Goal: Transaction & Acquisition: Book appointment/travel/reservation

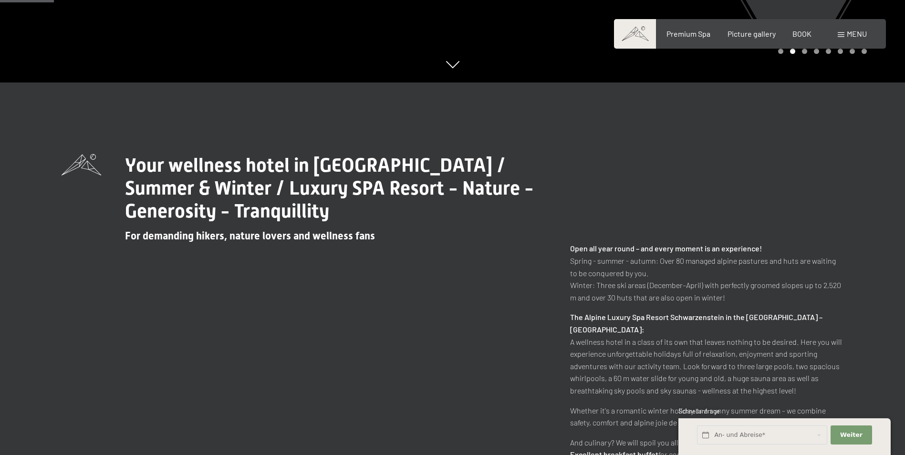
scroll to position [286, 0]
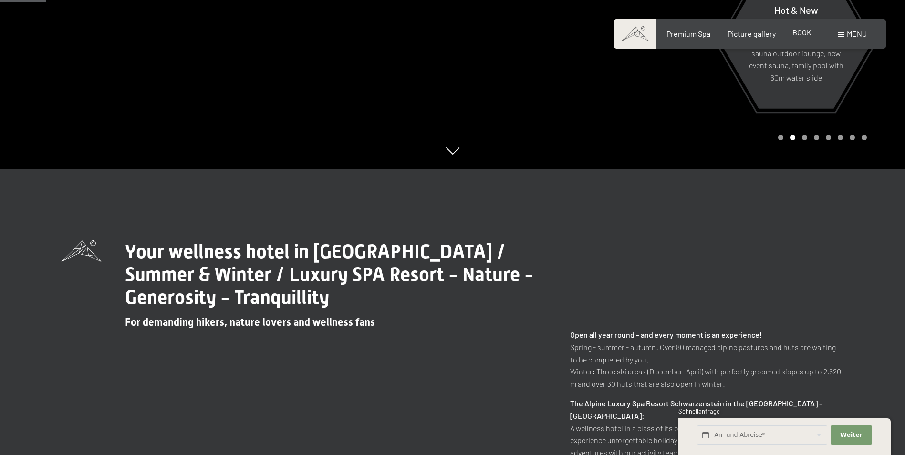
click at [798, 32] on span "BOOK" at bounding box center [801, 32] width 19 height 9
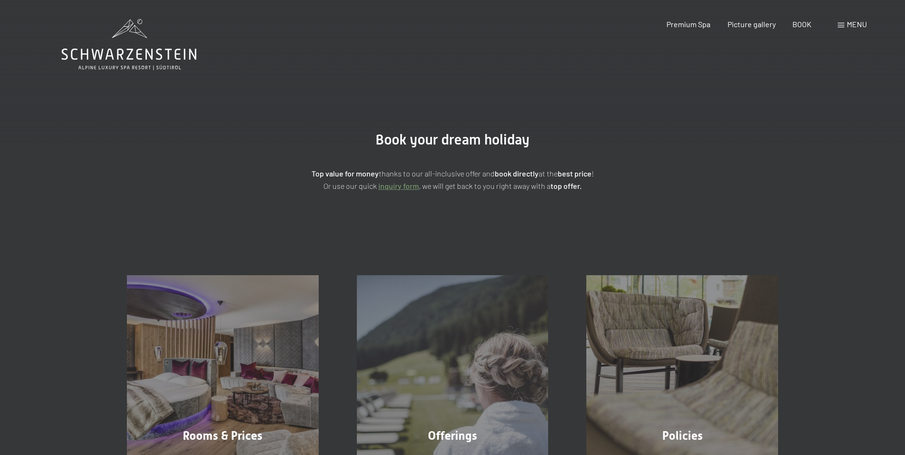
click at [401, 182] on link "inquiry form" at bounding box center [398, 185] width 41 height 9
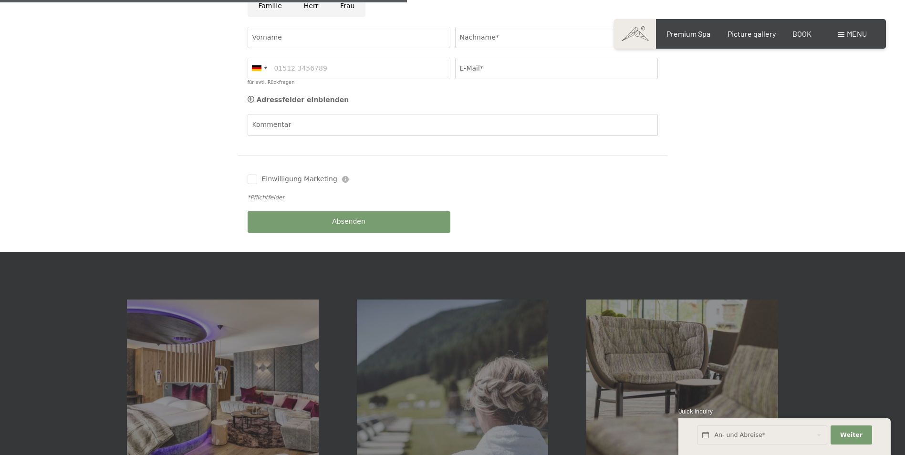
scroll to position [530, 0]
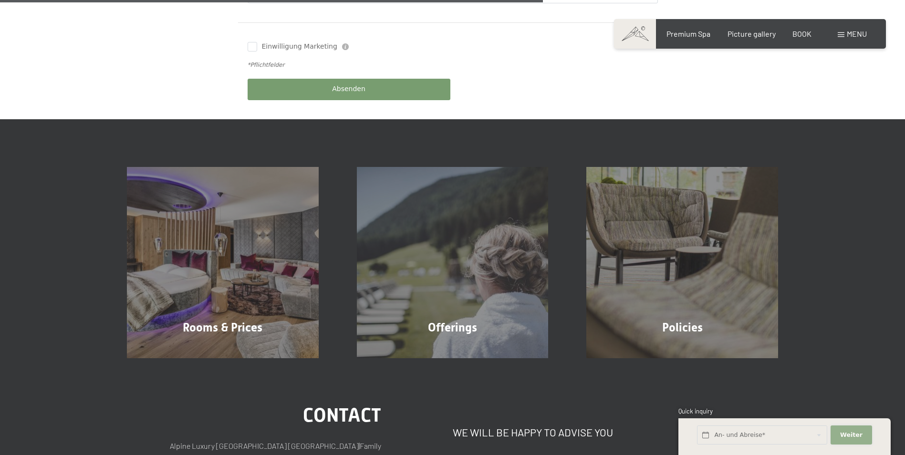
click at [849, 435] on span "Weiter" at bounding box center [851, 435] width 22 height 9
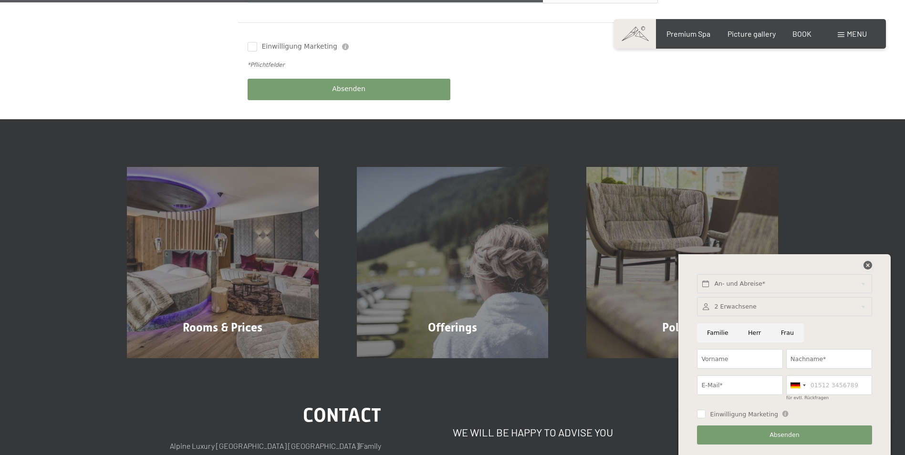
click at [867, 268] on icon at bounding box center [867, 265] width 9 height 9
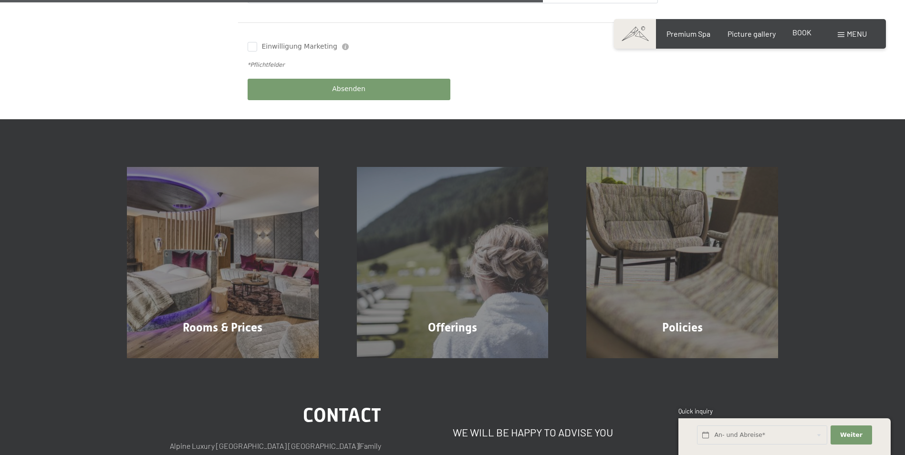
click at [807, 35] on span "BOOK" at bounding box center [801, 32] width 19 height 9
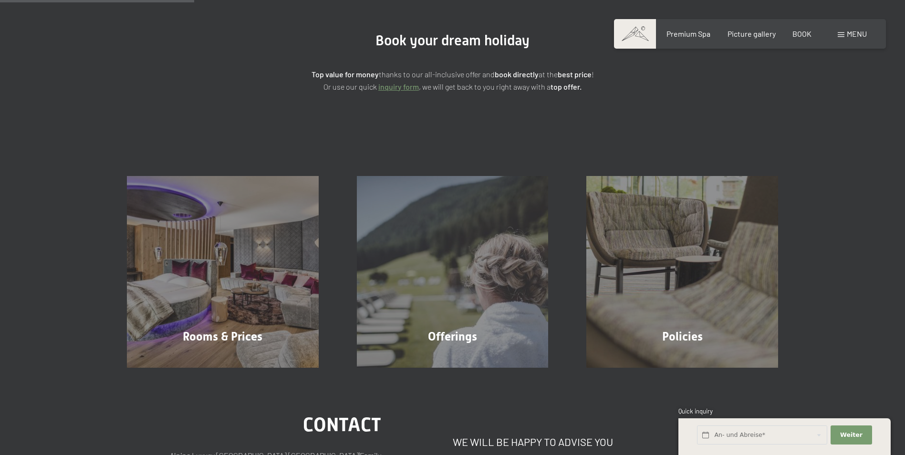
scroll to position [98, 0]
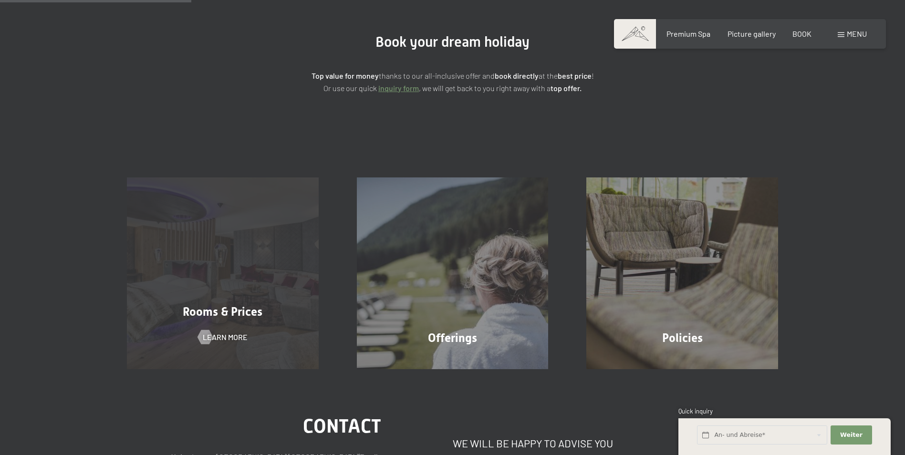
click at [251, 243] on div "Rooms & Prices Learn more" at bounding box center [223, 273] width 230 height 192
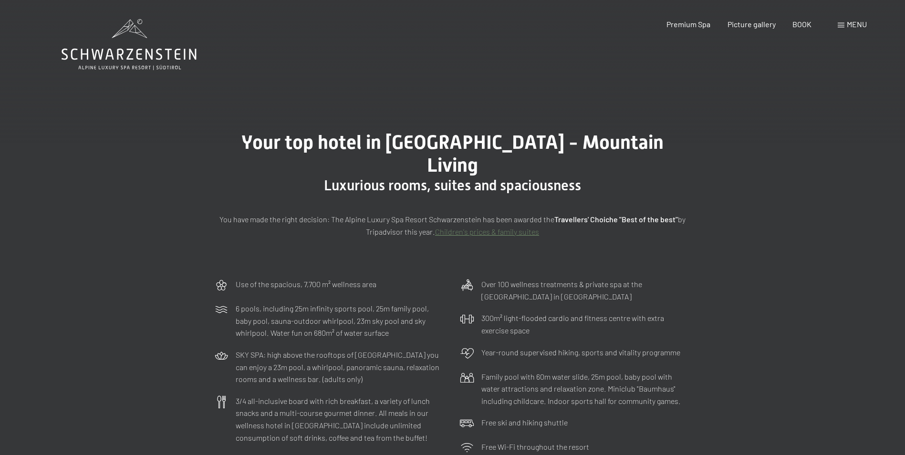
click at [464, 227] on link "Children's prices & family suites" at bounding box center [487, 231] width 104 height 9
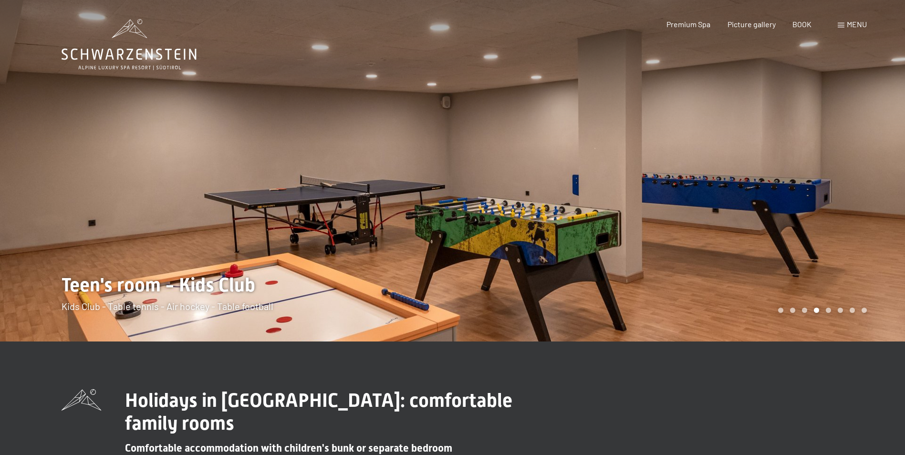
click at [816, 159] on div at bounding box center [679, 171] width 453 height 342
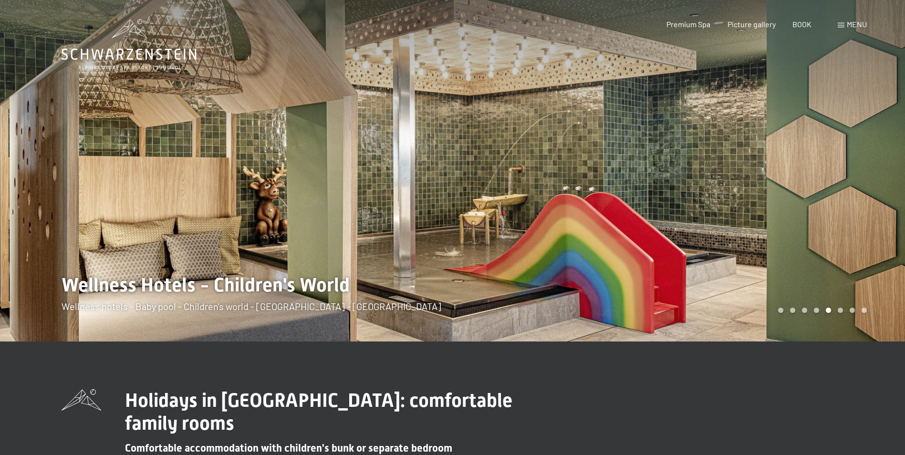
click at [816, 159] on div at bounding box center [679, 171] width 453 height 342
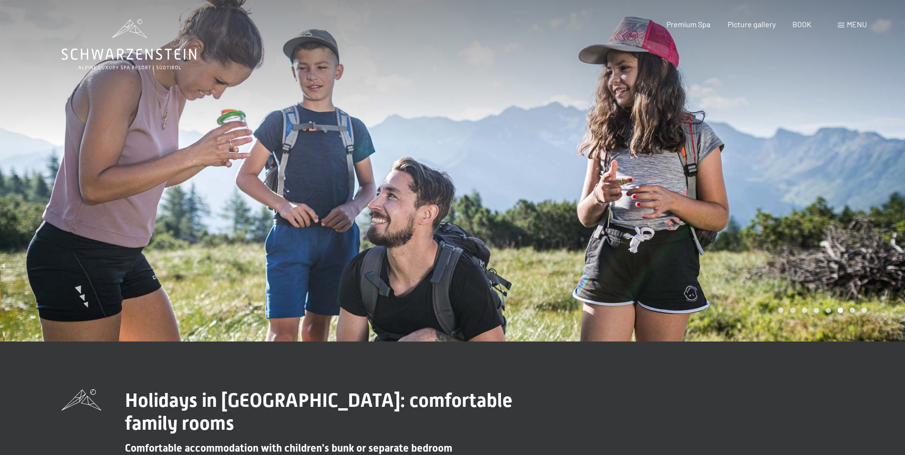
click at [100, 146] on div at bounding box center [226, 171] width 453 height 342
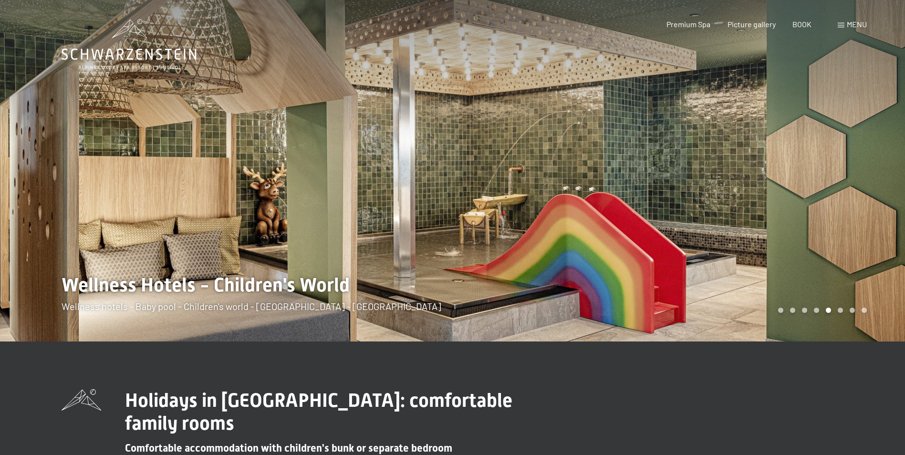
click at [859, 171] on div at bounding box center [679, 171] width 453 height 342
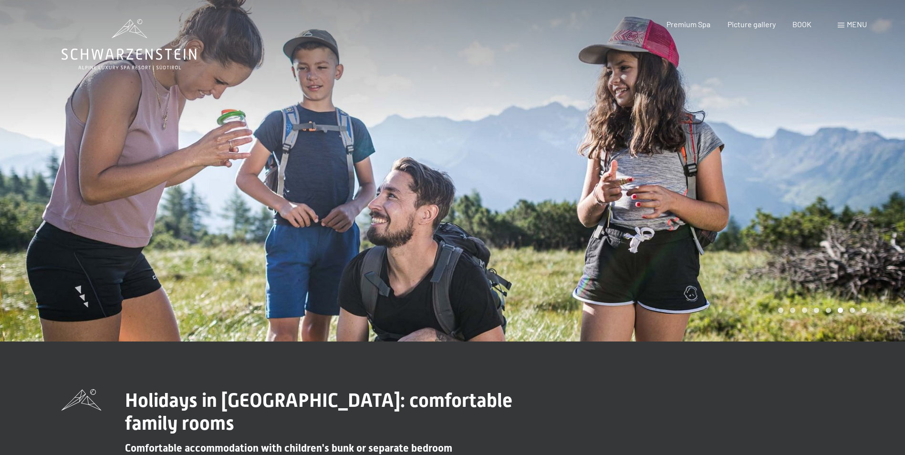
click at [860, 170] on div at bounding box center [679, 171] width 453 height 342
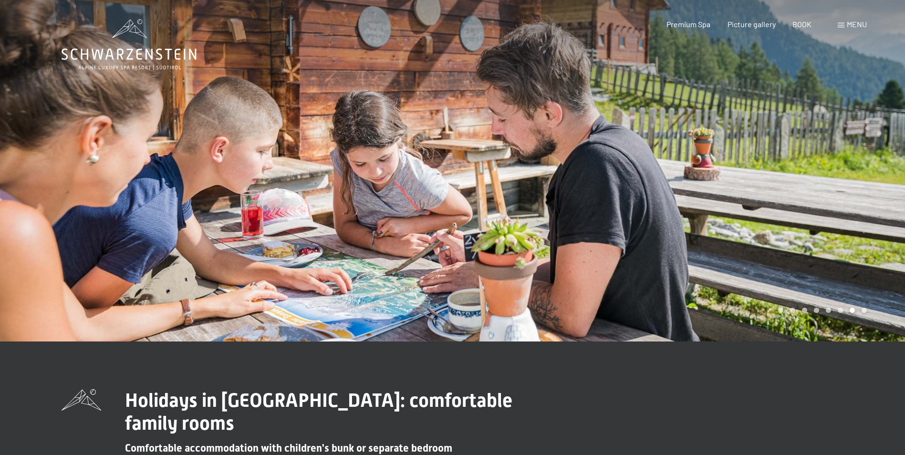
click at [860, 170] on div at bounding box center [679, 171] width 453 height 342
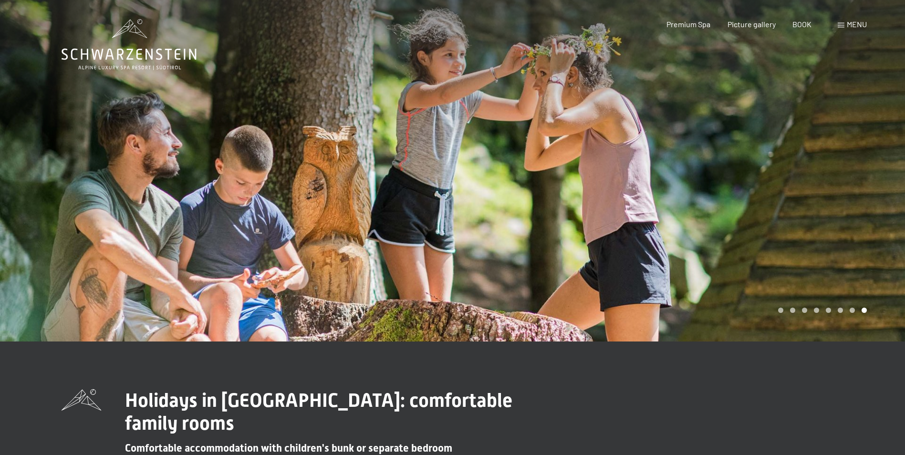
click at [860, 170] on div at bounding box center [679, 171] width 453 height 342
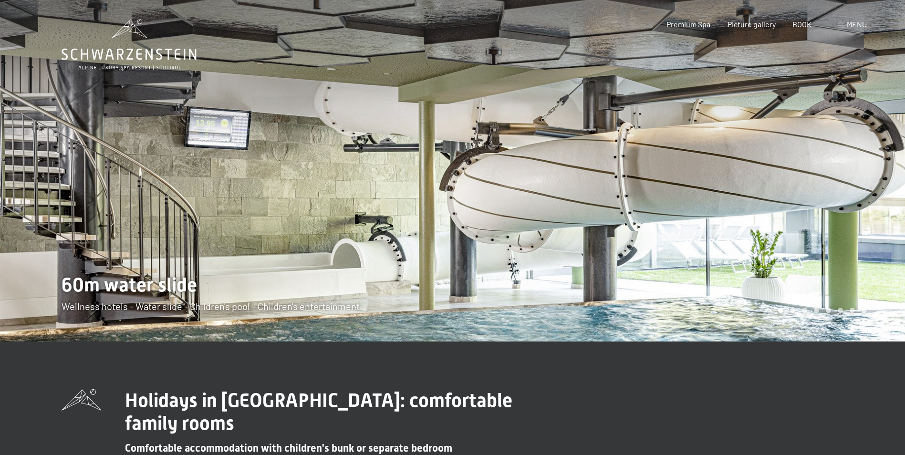
click at [860, 170] on div at bounding box center [679, 171] width 453 height 342
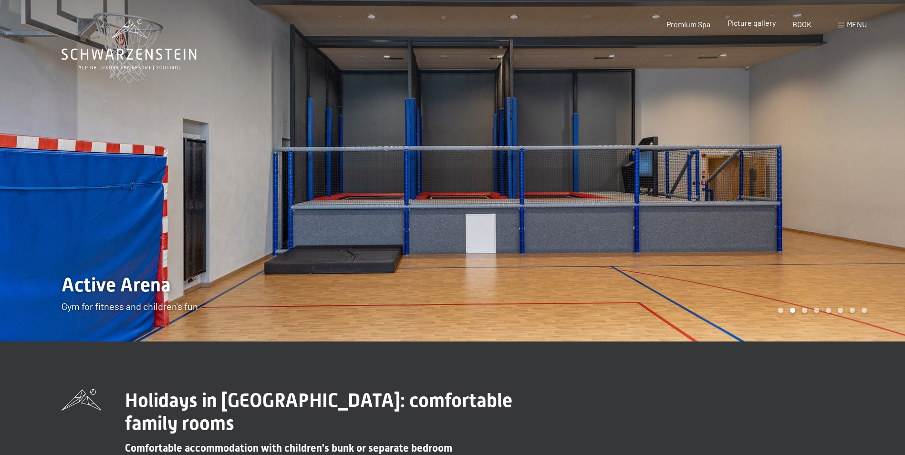
click at [761, 23] on span "Picture gallery" at bounding box center [751, 22] width 48 height 9
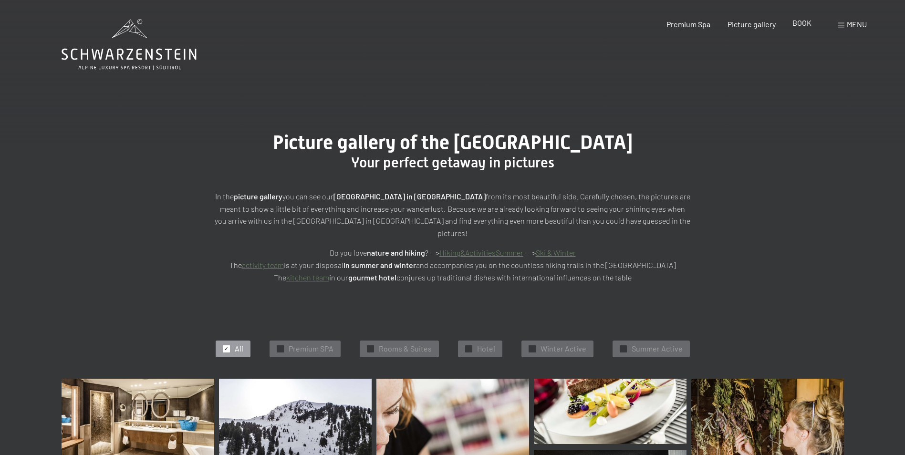
click at [807, 25] on span "BOOK" at bounding box center [801, 22] width 19 height 9
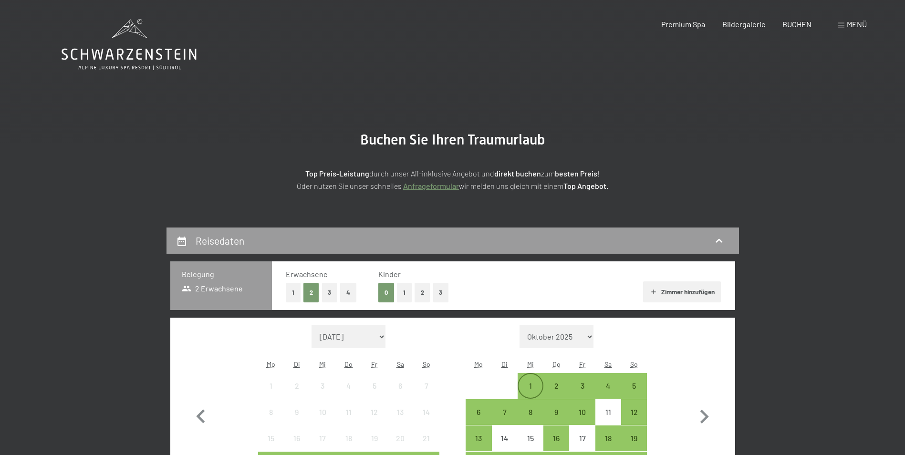
click at [533, 387] on div "1" at bounding box center [530, 394] width 24 height 24
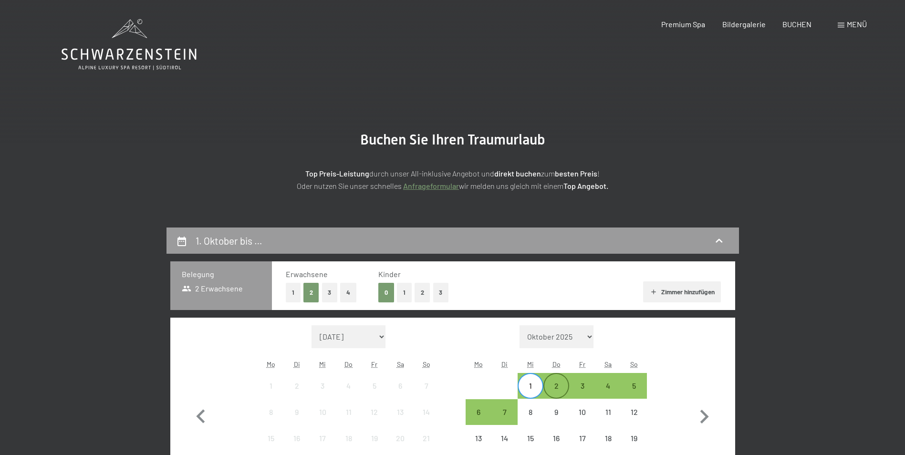
click at [563, 389] on div "2" at bounding box center [556, 394] width 24 height 24
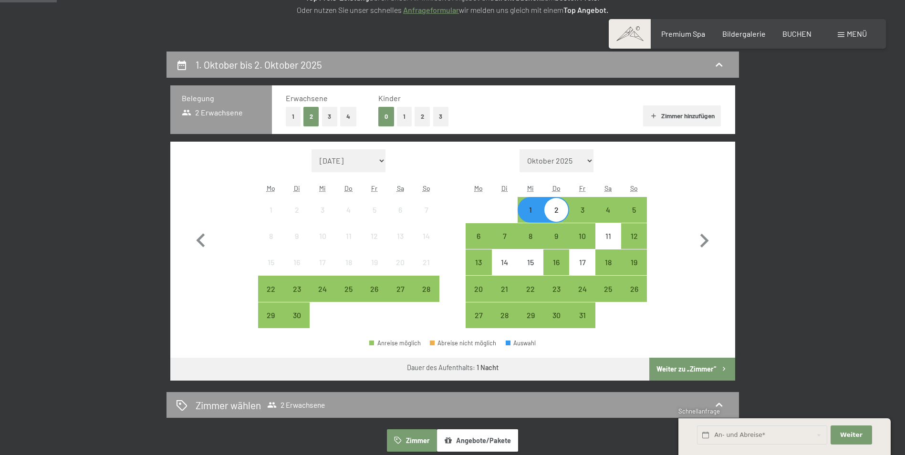
scroll to position [187, 0]
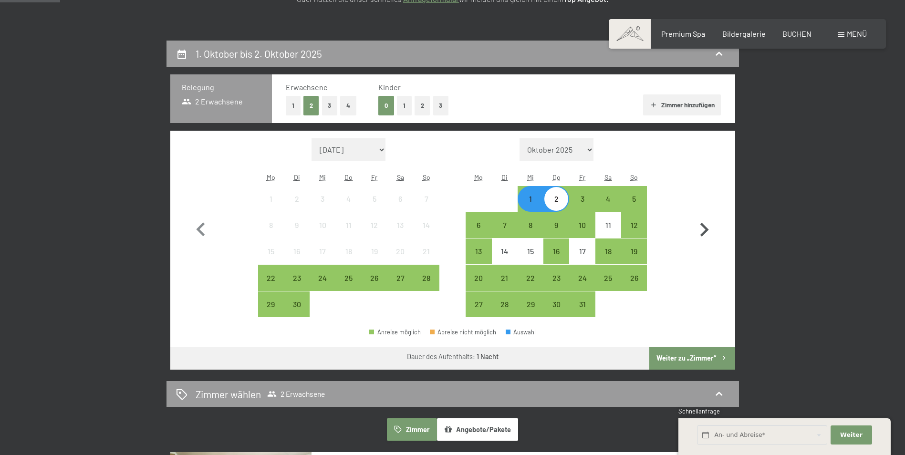
click at [699, 228] on icon "button" at bounding box center [704, 230] width 28 height 28
select select "[DATE]"
select select "2025-11-01"
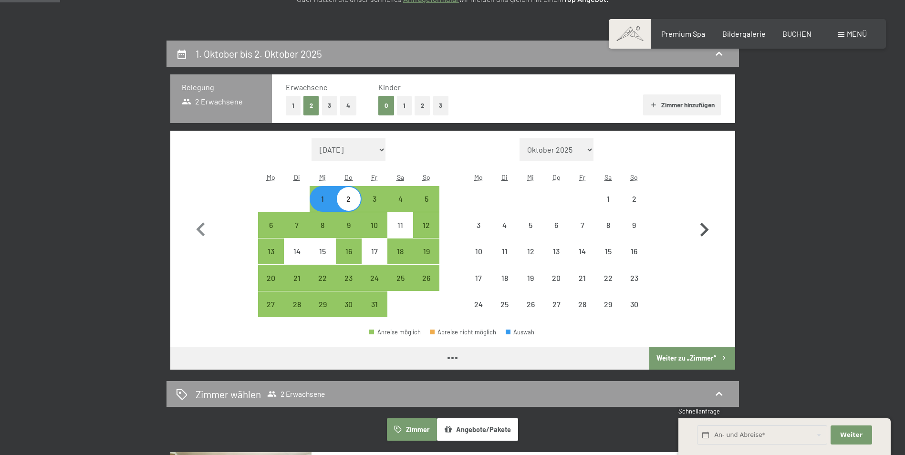
click at [704, 228] on icon "button" at bounding box center [704, 230] width 28 height 28
select select "2025-11-01"
select select "2025-12-01"
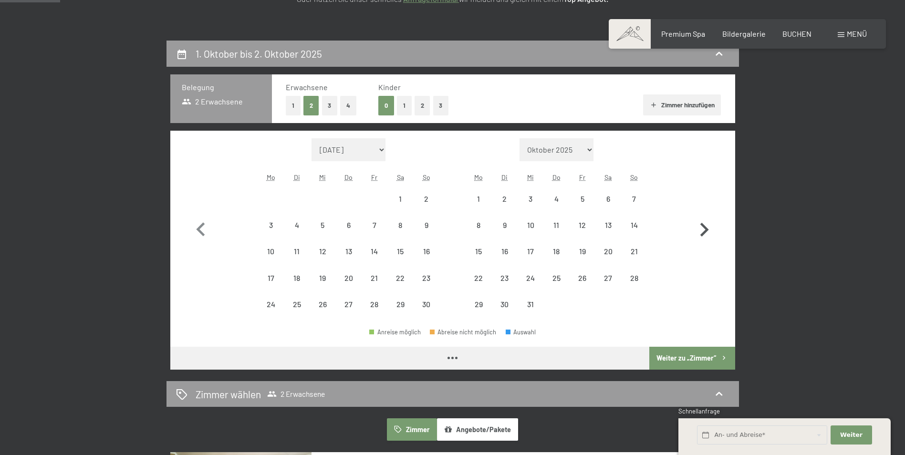
click at [704, 228] on icon "button" at bounding box center [704, 230] width 28 height 28
select select "2025-12-01"
select select "2026-01-01"
click at [704, 228] on icon "button" at bounding box center [704, 230] width 28 height 28
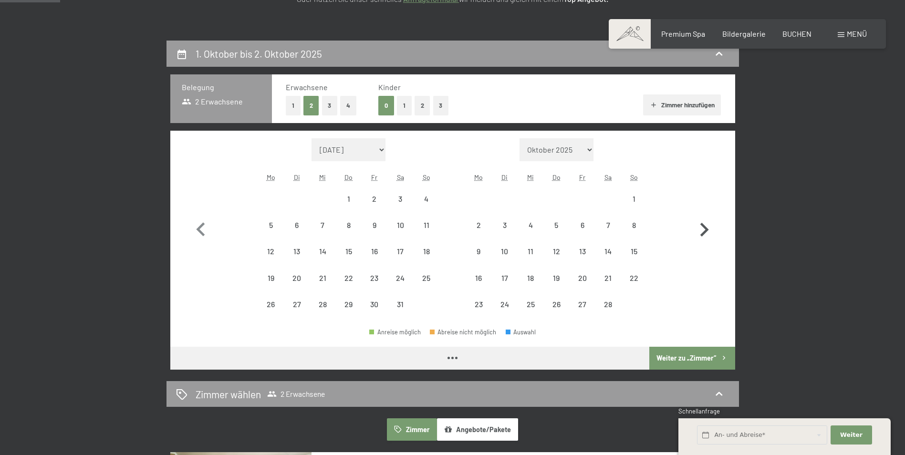
select select "2026-02-01"
select select "2026-03-01"
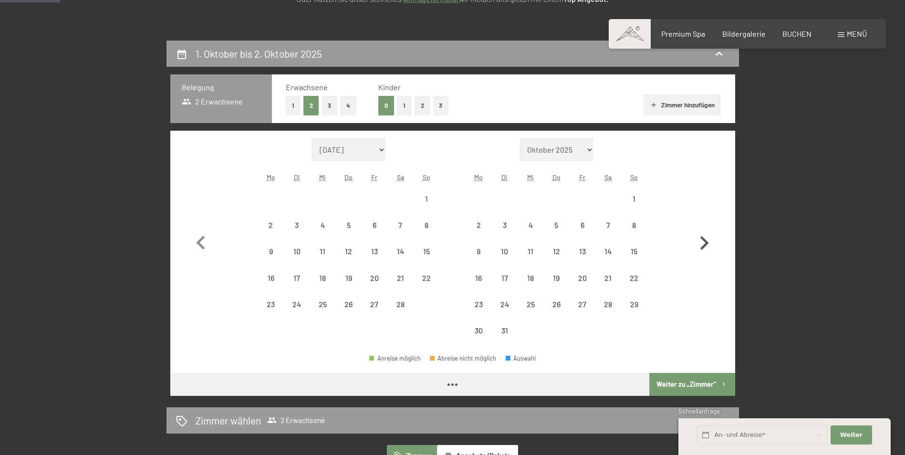
click at [704, 228] on button "button" at bounding box center [704, 241] width 28 height 206
select select "2026-04-01"
select select "2026-05-01"
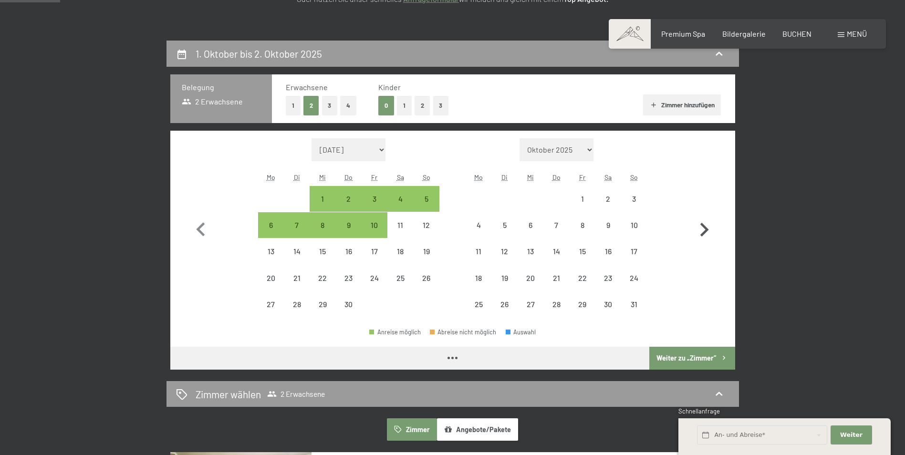
click at [704, 228] on icon "button" at bounding box center [704, 230] width 28 height 28
select select "2026-05-01"
select select "2026-06-01"
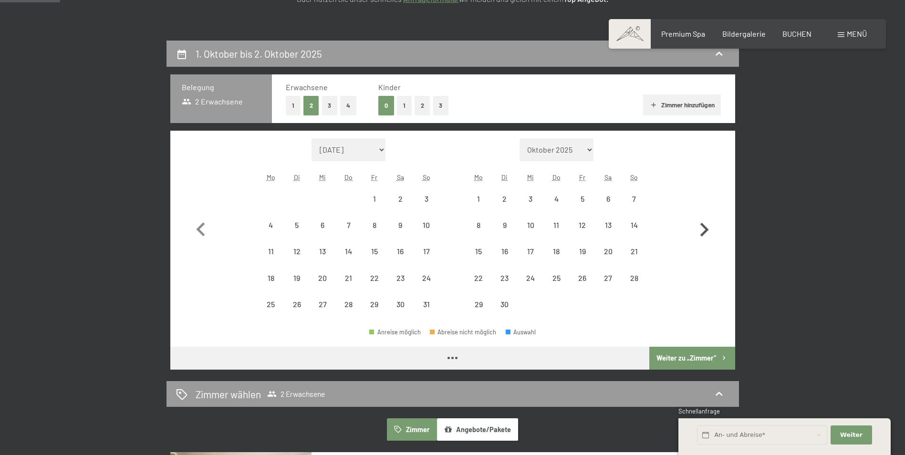
click at [704, 228] on icon "button" at bounding box center [704, 230] width 28 height 28
select select "2026-06-01"
select select "2026-07-01"
click at [704, 228] on icon "button" at bounding box center [704, 230] width 28 height 28
select select "2026-07-01"
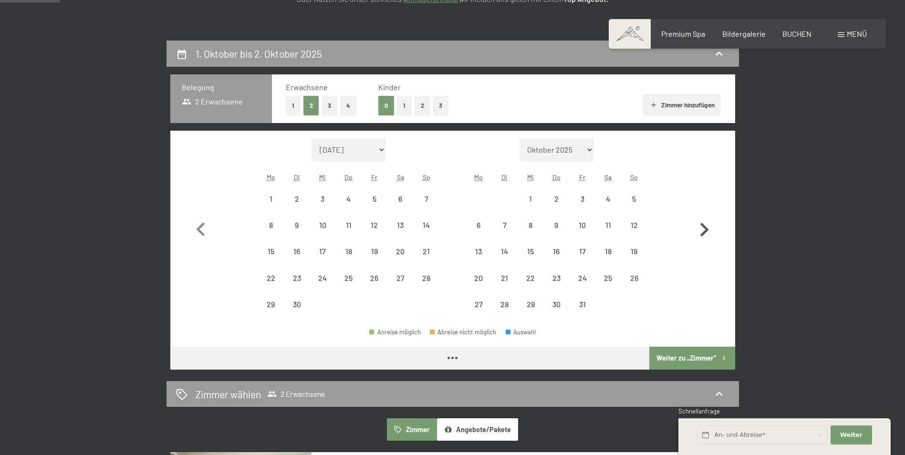
select select "2026-08-01"
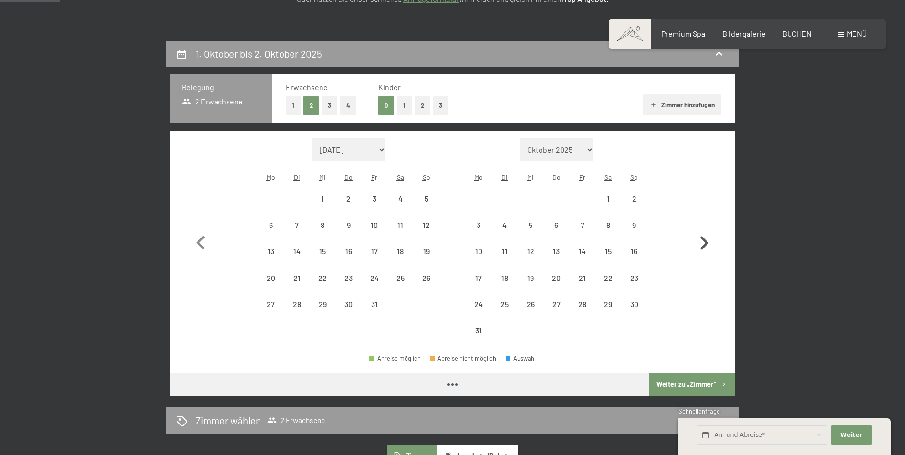
click at [704, 228] on button "button" at bounding box center [704, 241] width 28 height 206
select select "2026-08-01"
select select "[DATE]"
click at [704, 228] on button "button" at bounding box center [704, 241] width 28 height 206
select select "[DATE]"
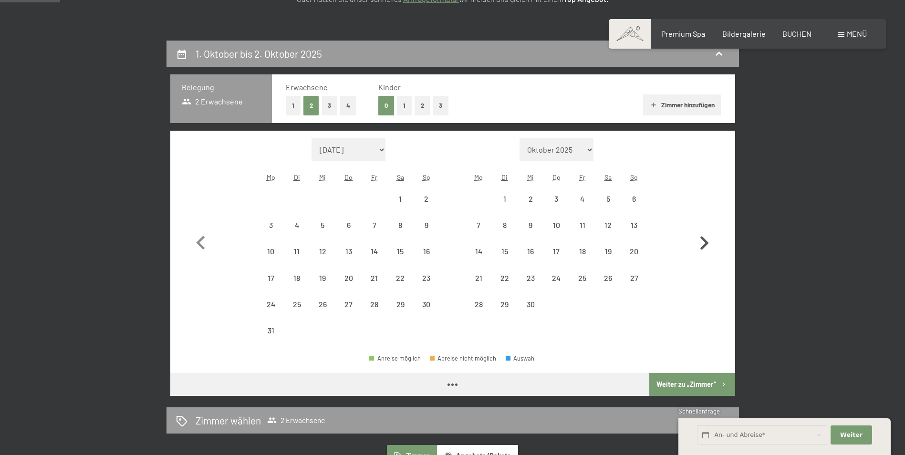
select select "[DATE]"
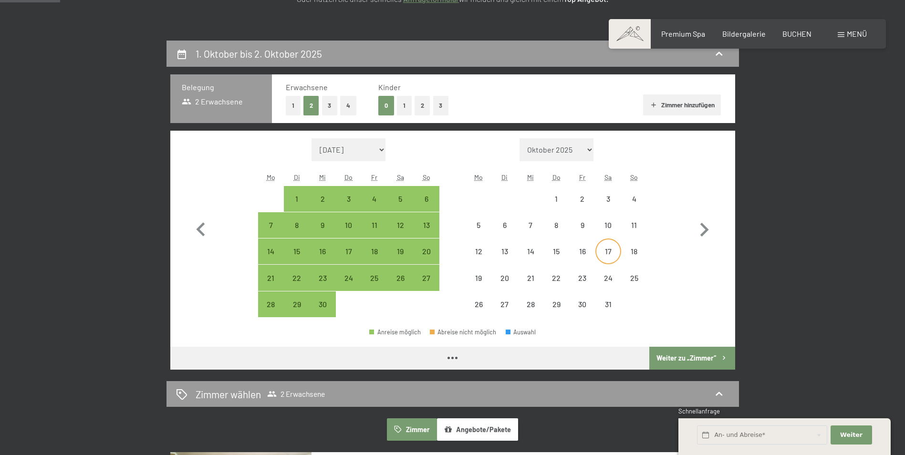
select select "[DATE]"
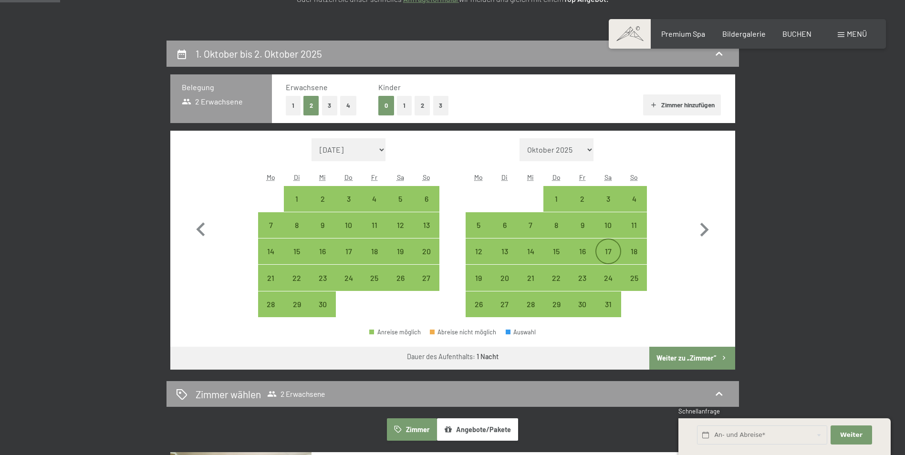
click at [602, 246] on div "17" at bounding box center [608, 251] width 24 height 24
select select "[DATE]"
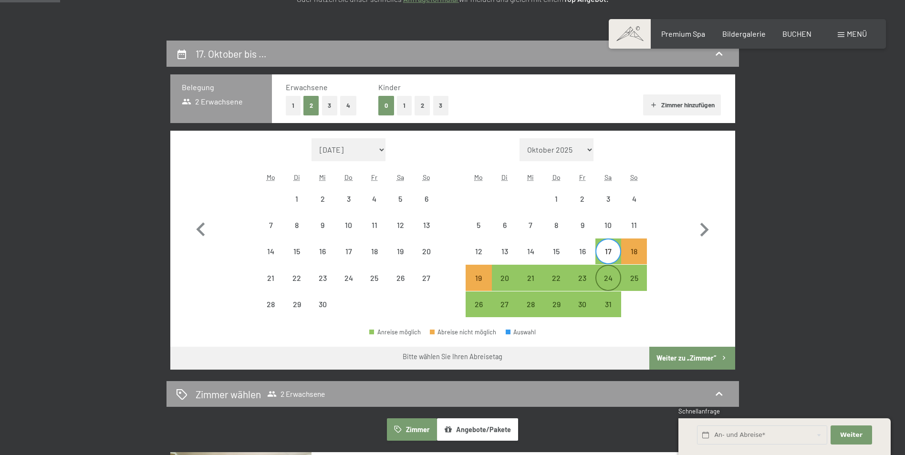
click at [608, 276] on div "24" at bounding box center [608, 286] width 24 height 24
select select "[DATE]"
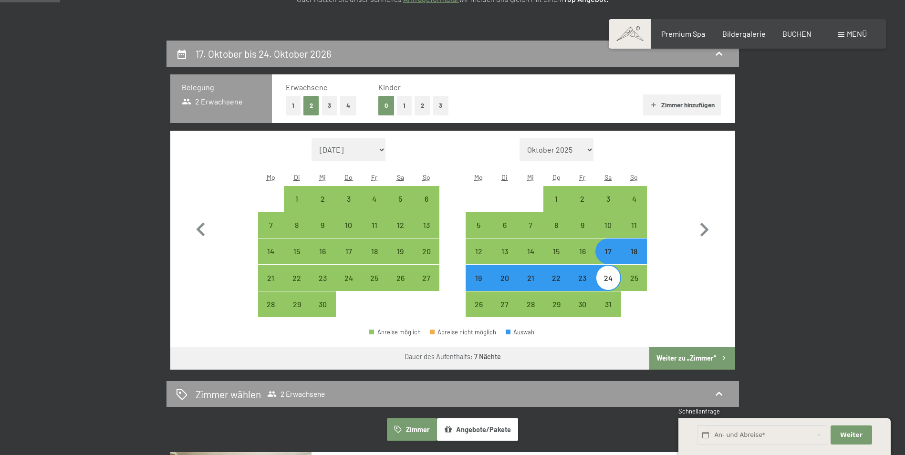
click at [714, 357] on button "Weiter zu „Zimmer“" at bounding box center [691, 358] width 85 height 23
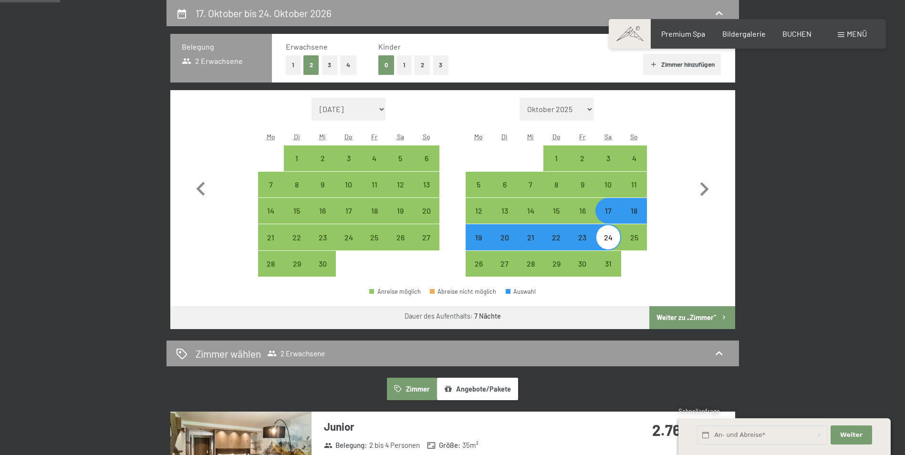
select select "[DATE]"
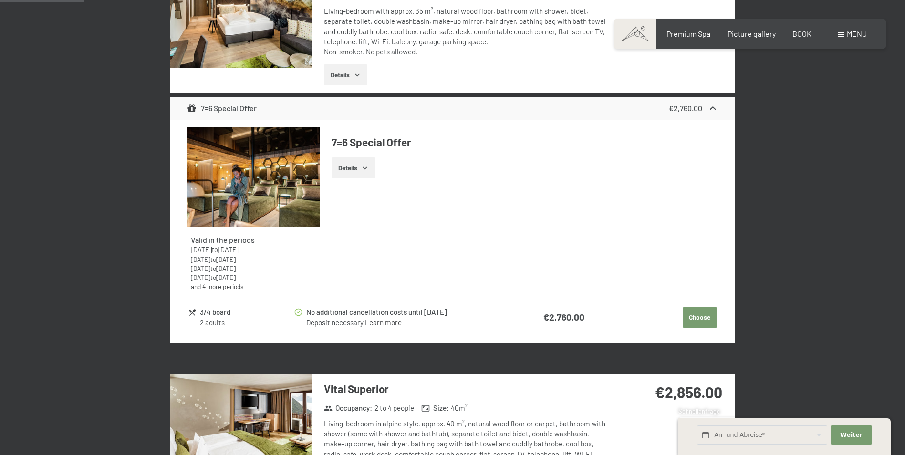
scroll to position [384, 0]
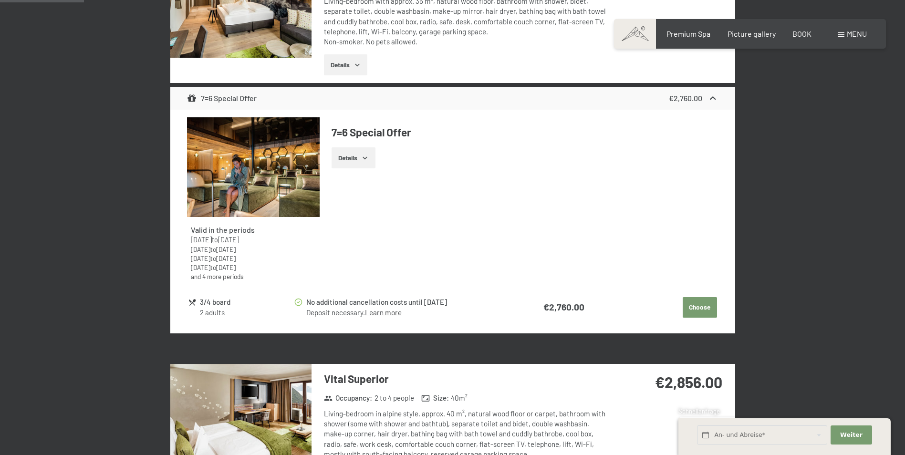
click at [369, 156] on icon "button" at bounding box center [365, 158] width 8 height 8
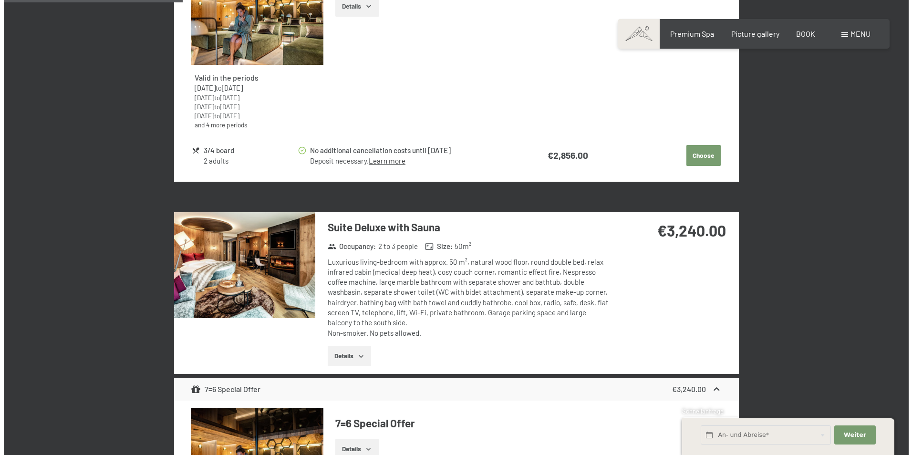
scroll to position [741, 0]
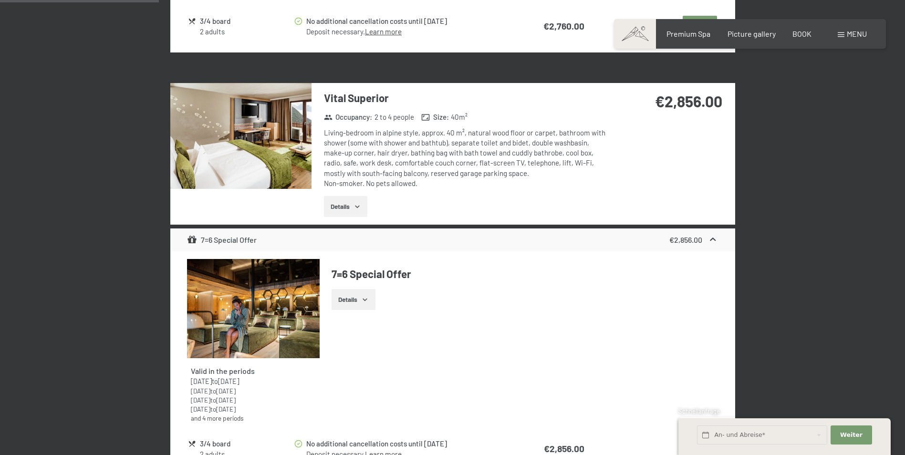
click at [860, 38] on div "Menu" at bounding box center [852, 34] width 29 height 10
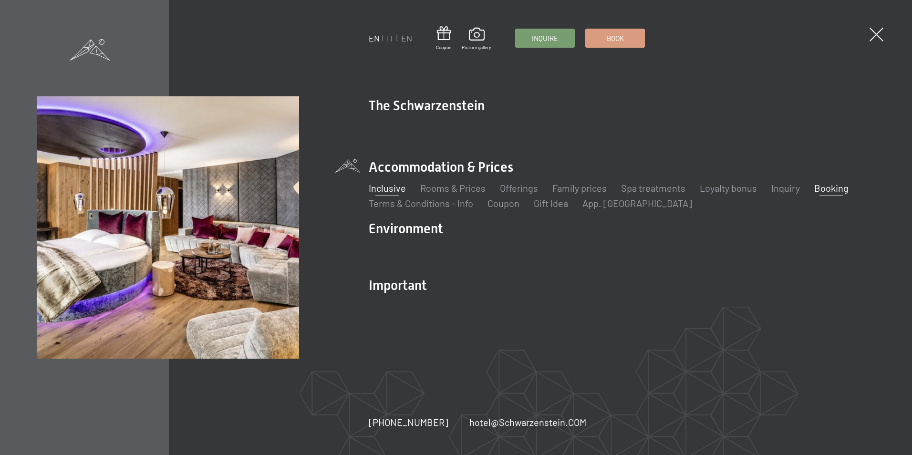
click at [390, 189] on link "Inclusive" at bounding box center [387, 187] width 37 height 11
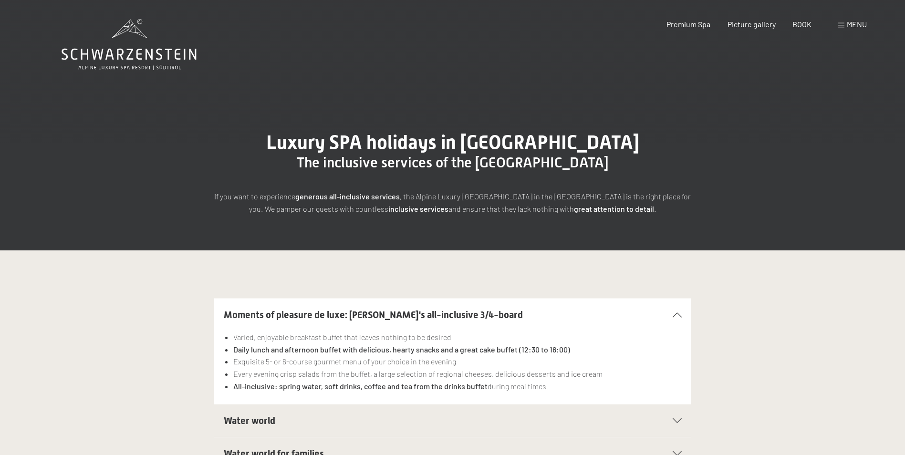
click at [756, 29] on div "Premium Spa Picture gallery BOOK" at bounding box center [730, 24] width 195 height 10
click at [794, 20] on span "BOOK" at bounding box center [801, 22] width 19 height 9
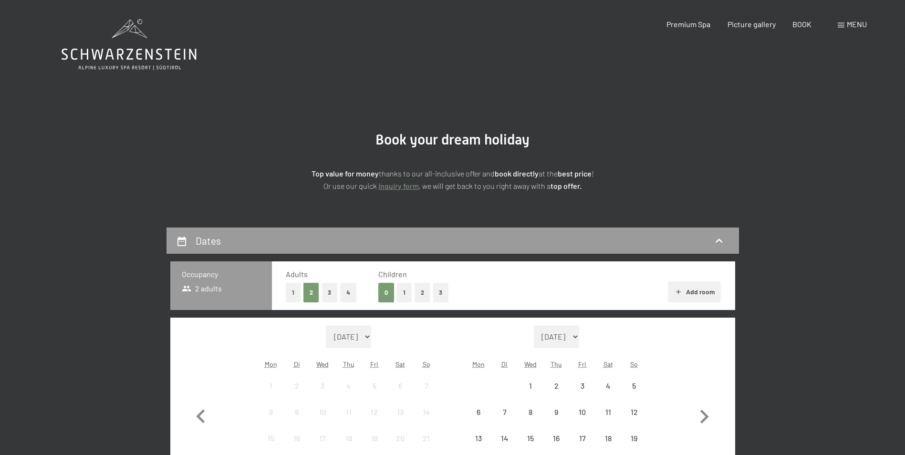
click at [604, 395] on div "4" at bounding box center [608, 394] width 24 height 24
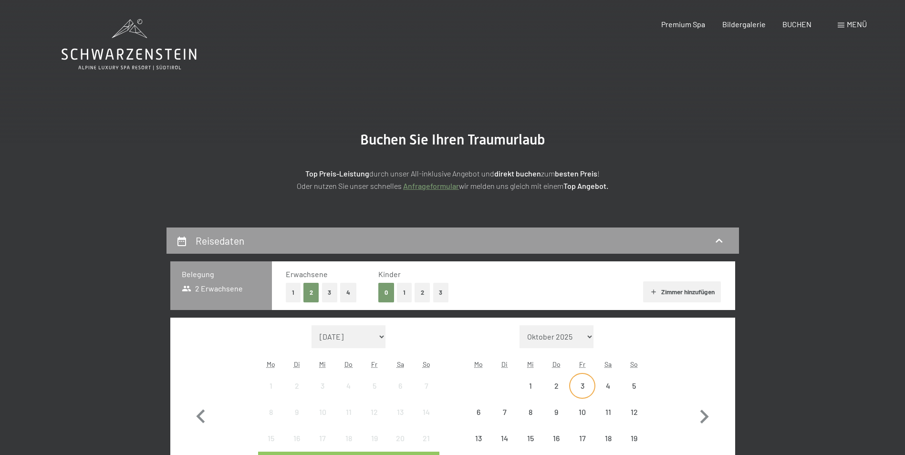
click at [584, 383] on div "3" at bounding box center [582, 394] width 24 height 24
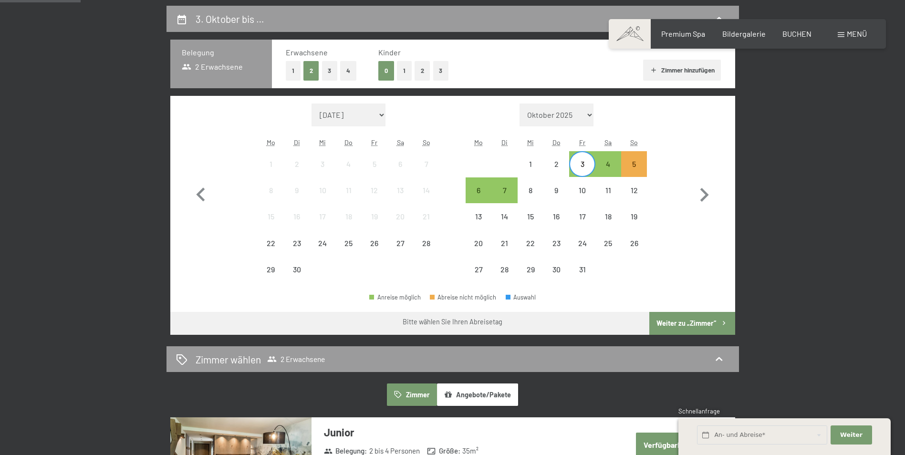
scroll to position [194, 0]
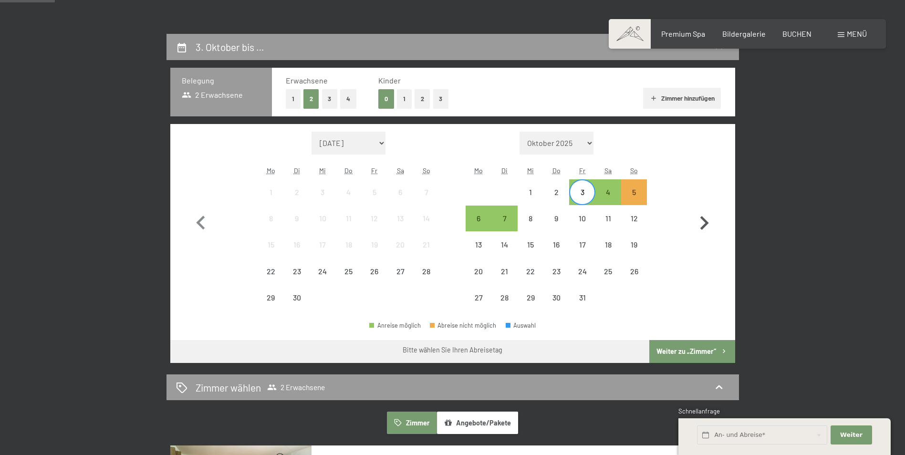
click at [698, 223] on icon "button" at bounding box center [704, 223] width 28 height 28
select select "2025-10-01"
select select "2025-11-01"
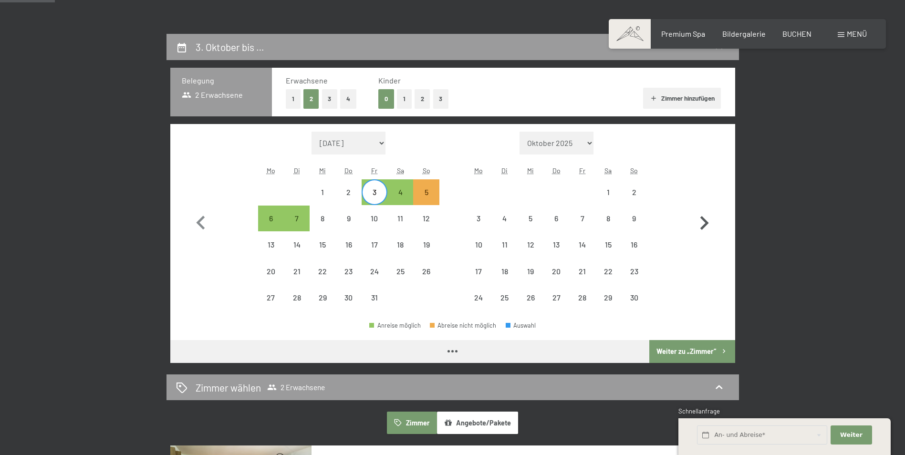
click at [698, 223] on icon "button" at bounding box center [704, 223] width 28 height 28
select select "2025-11-01"
select select "2025-12-01"
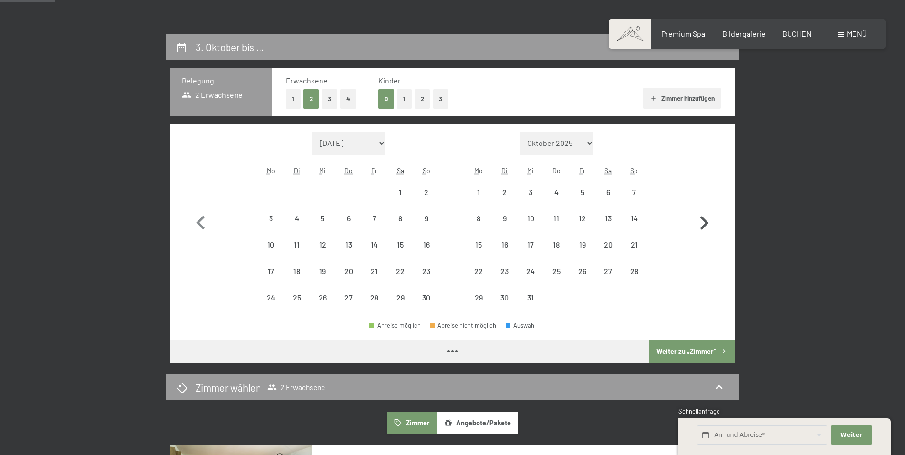
click at [698, 223] on icon "button" at bounding box center [704, 223] width 28 height 28
select select "2025-12-01"
select select "2026-01-01"
click at [698, 223] on icon "button" at bounding box center [704, 223] width 28 height 28
select select "2026-01-01"
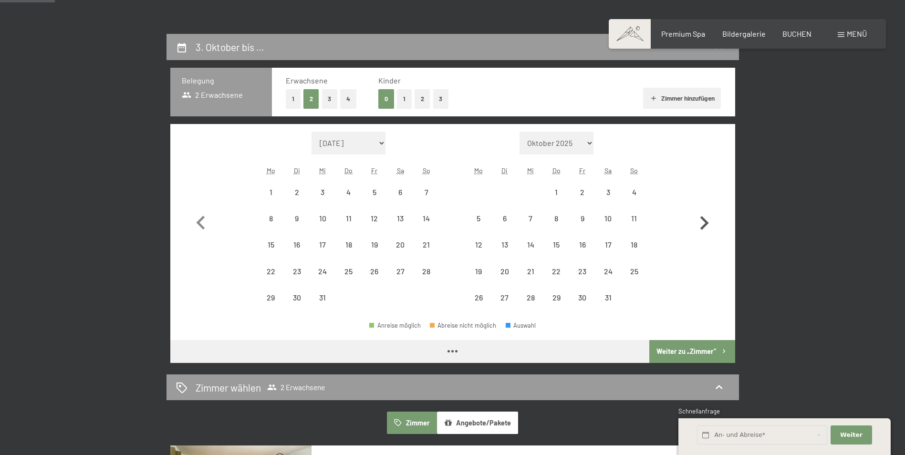
select select "2026-02-01"
click at [698, 223] on icon "button" at bounding box center [704, 223] width 28 height 28
select select "2026-02-01"
select select "2026-03-01"
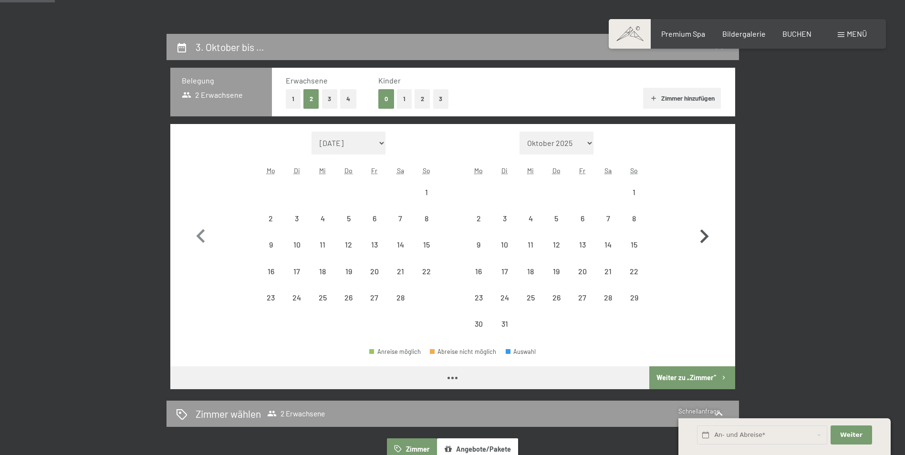
click at [698, 223] on icon "button" at bounding box center [704, 237] width 28 height 28
select select "2026-04-01"
select select "2026-05-01"
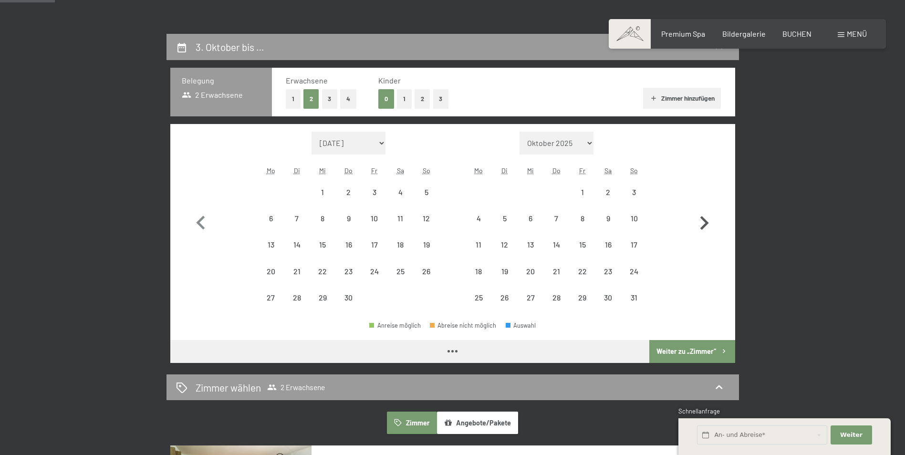
click at [698, 223] on icon "button" at bounding box center [704, 223] width 28 height 28
select select "2026-05-01"
select select "2026-06-01"
click at [698, 223] on icon "button" at bounding box center [704, 223] width 28 height 28
select select "2026-06-01"
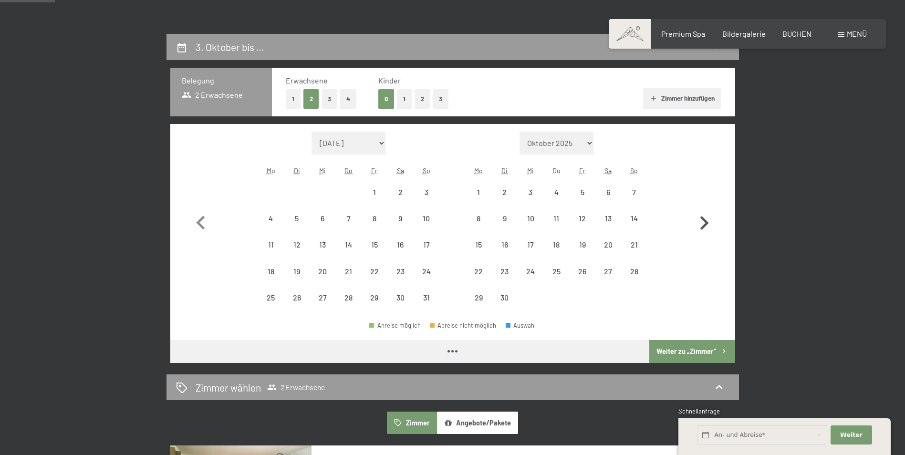
select select "2026-07-01"
select select "2026-06-01"
select select "2026-07-01"
click at [698, 223] on icon "button" at bounding box center [704, 223] width 28 height 28
select select "2026-07-01"
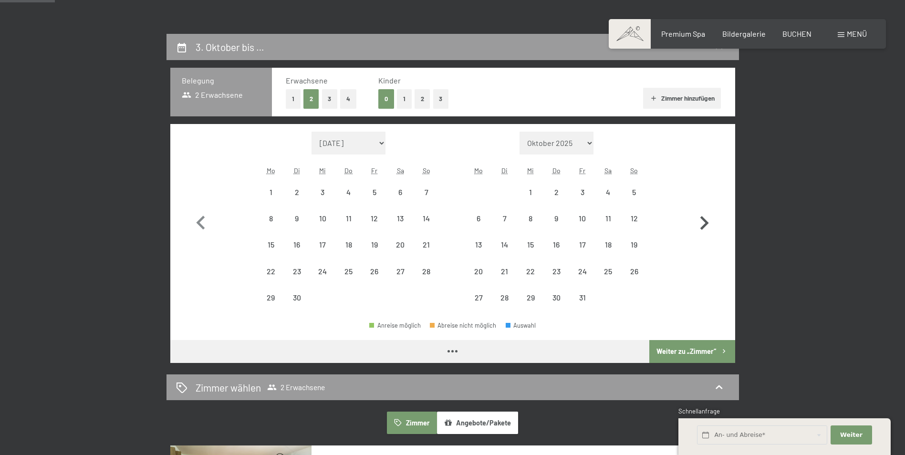
select select "2026-08-01"
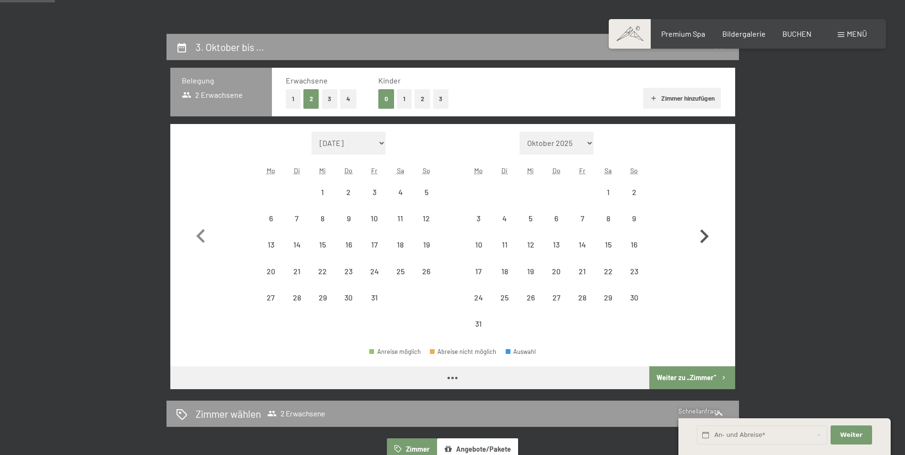
click at [698, 223] on icon "button" at bounding box center [704, 237] width 28 height 28
select select "[DATE]"
click at [698, 223] on icon "button" at bounding box center [704, 237] width 28 height 28
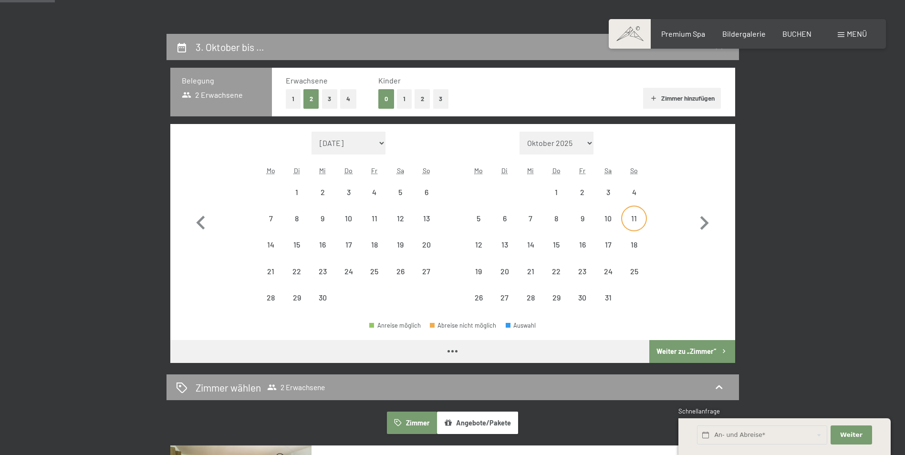
select select "[DATE]"
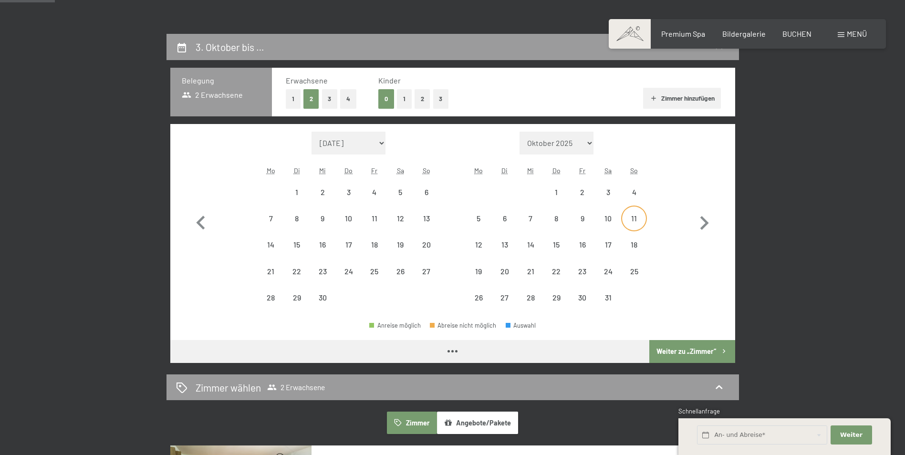
select select "[DATE]"
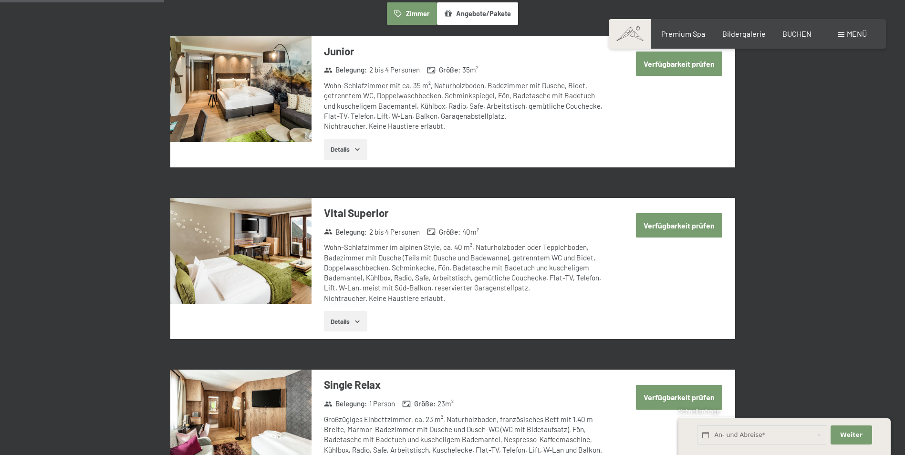
scroll to position [591, 0]
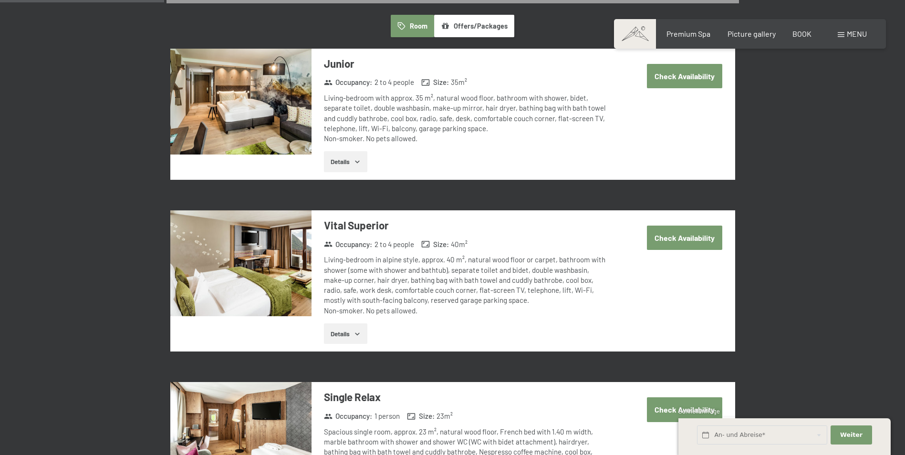
click at [353, 160] on button "Details" at bounding box center [345, 161] width 43 height 21
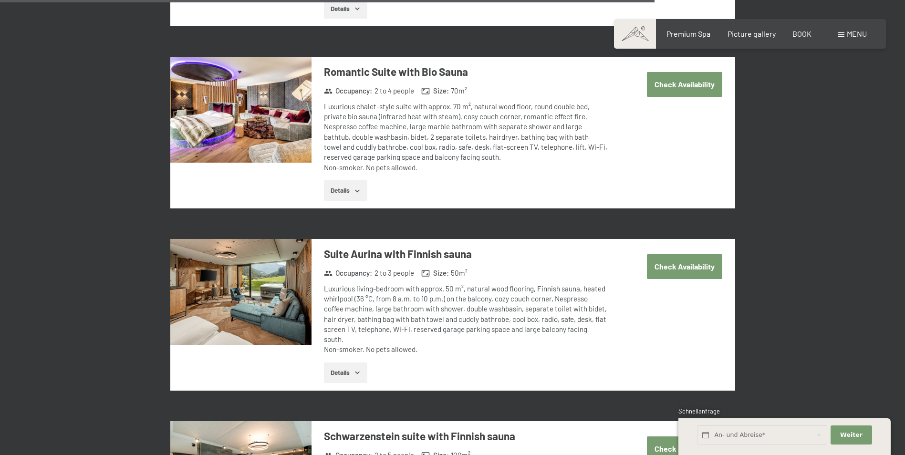
scroll to position [2395, 0]
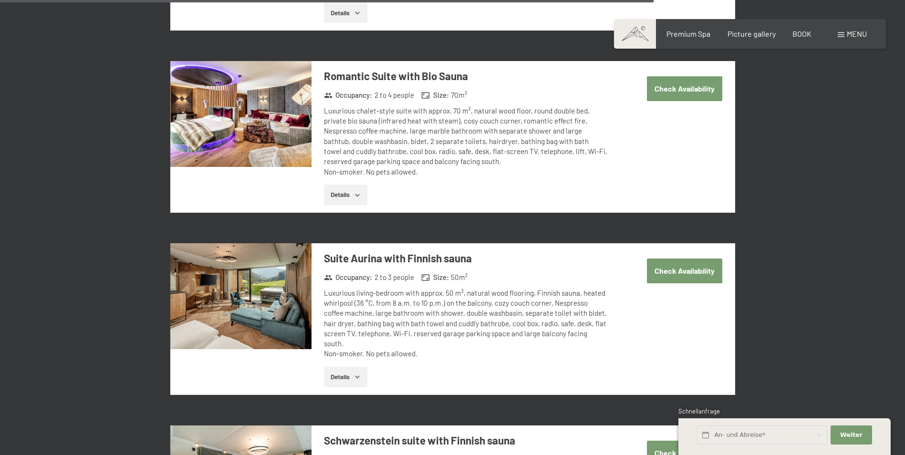
drag, startPoint x: 907, startPoint y: 296, endPoint x: 889, endPoint y: 223, distance: 75.2
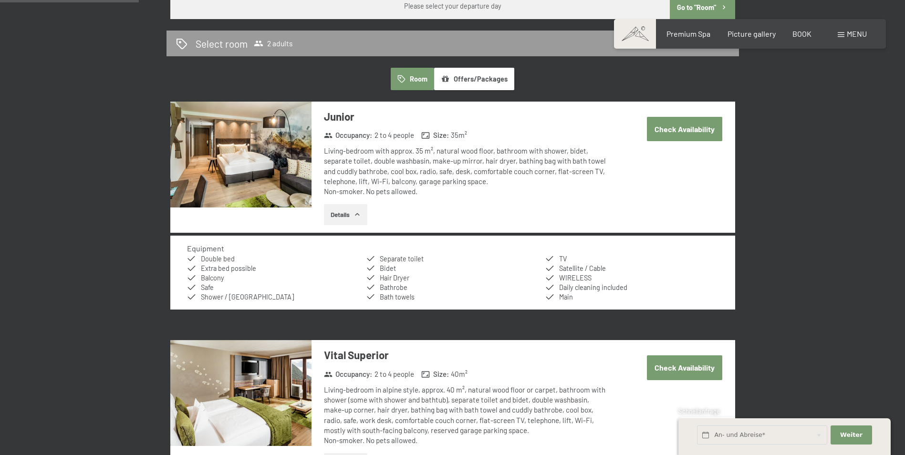
scroll to position [508, 0]
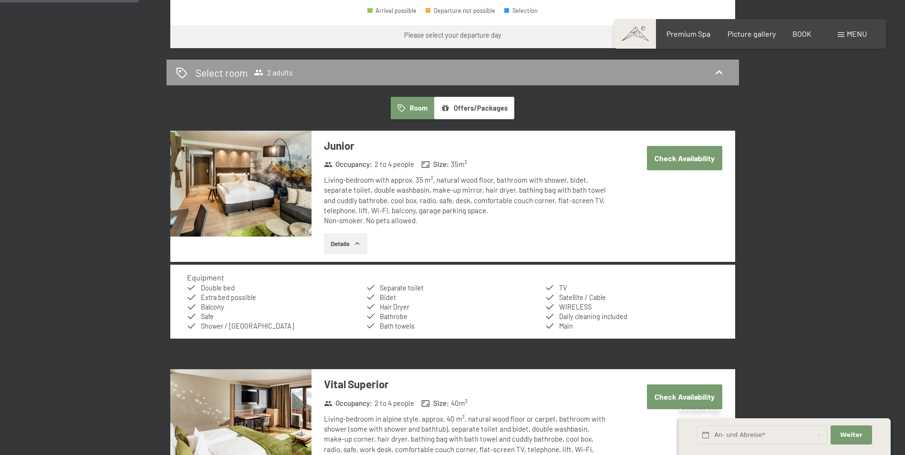
click at [702, 160] on button "Check Availability" at bounding box center [684, 158] width 75 height 24
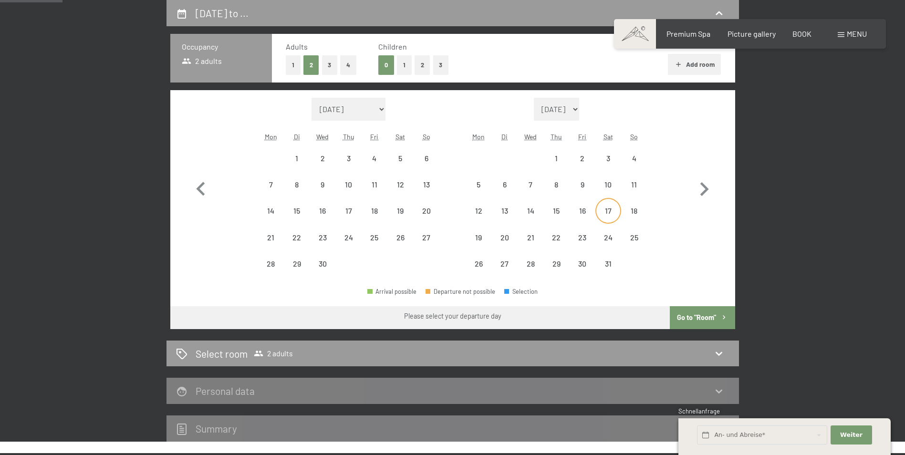
click at [612, 207] on div "17" at bounding box center [608, 219] width 24 height 24
select select "[DATE]"
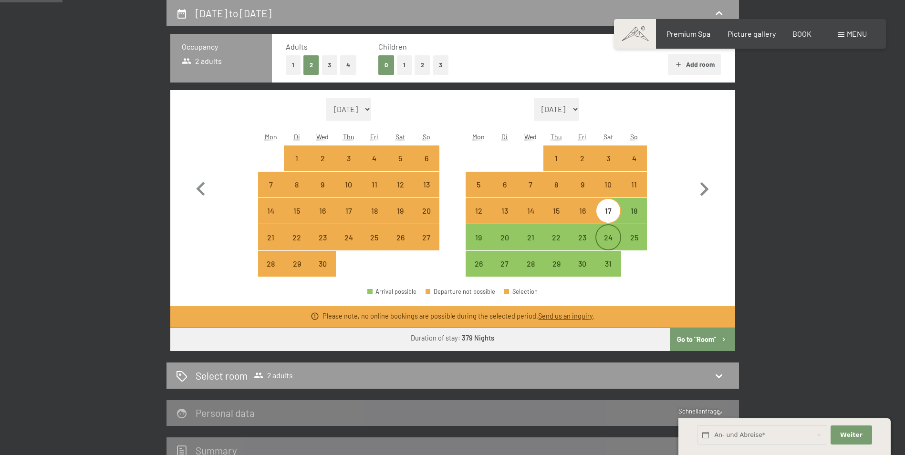
click at [612, 238] on div "24" at bounding box center [608, 246] width 24 height 24
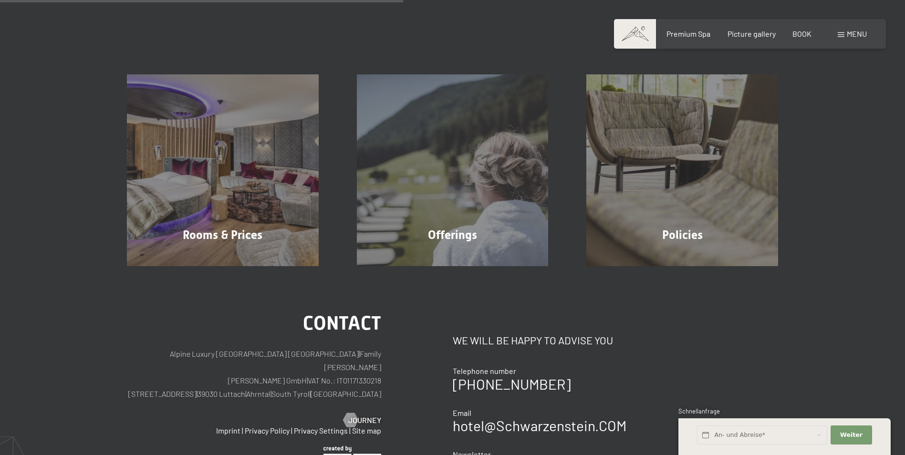
scroll to position [208, 0]
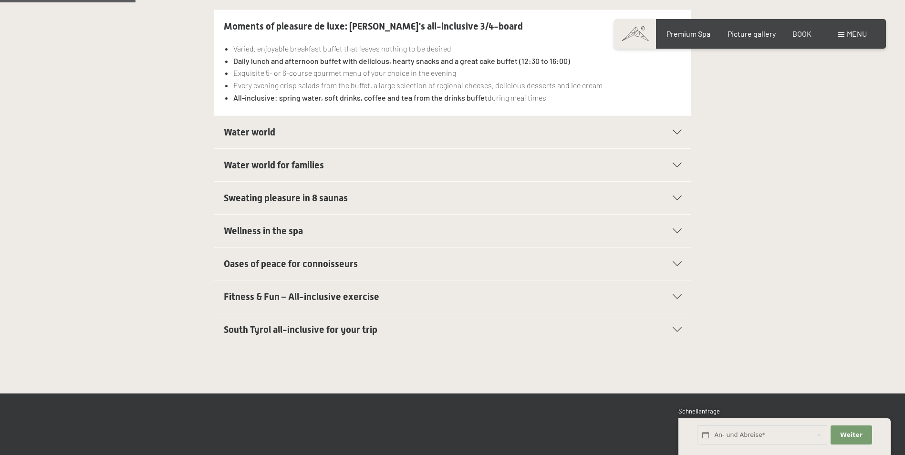
scroll to position [261, 0]
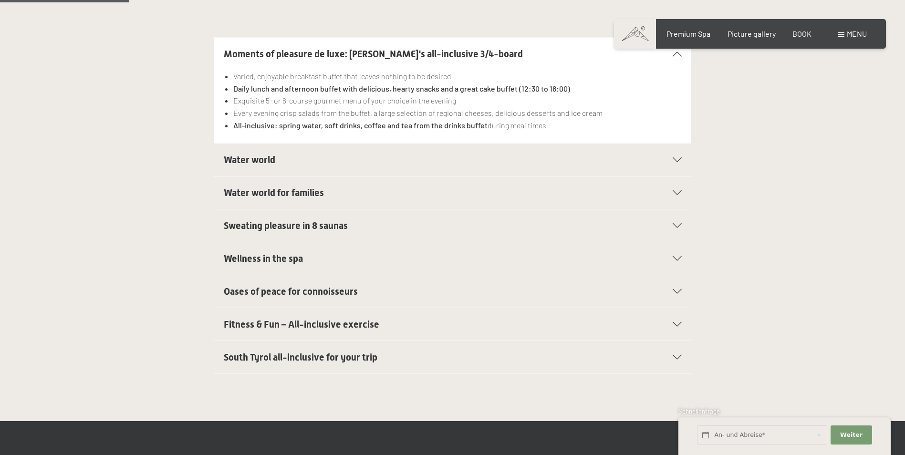
click at [558, 166] on h2 "Water world" at bounding box center [430, 159] width 412 height 13
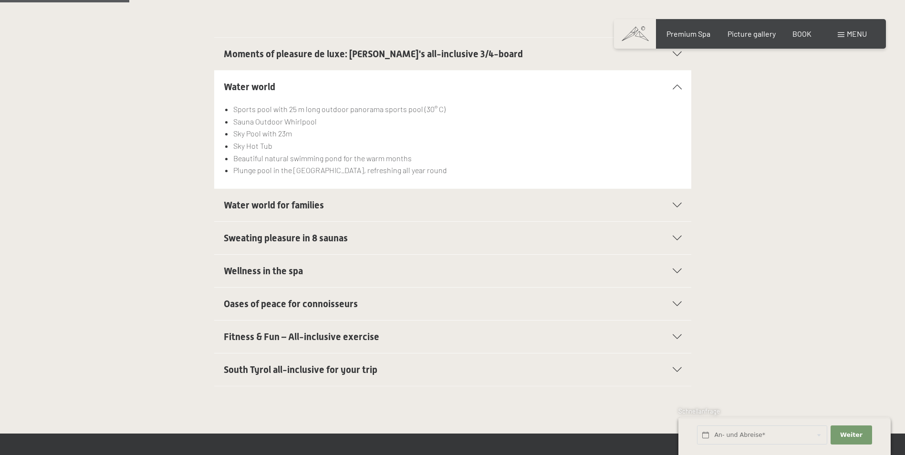
click at [344, 211] on h2 "Water world for families" at bounding box center [430, 204] width 412 height 13
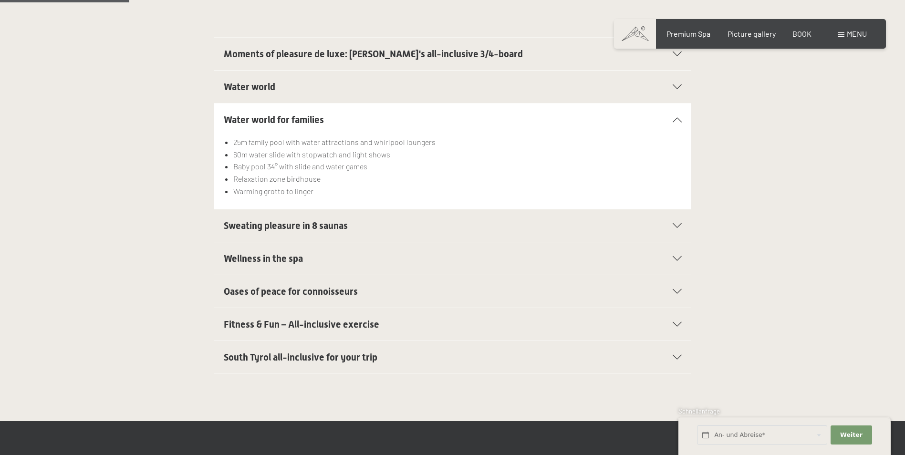
click at [320, 223] on span "Sweating pleasure in 8 saunas" at bounding box center [286, 225] width 124 height 11
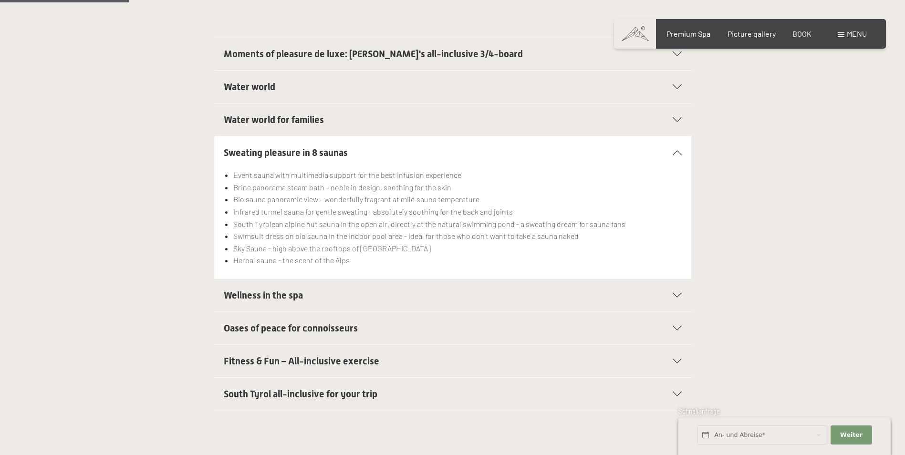
click at [356, 298] on h2 "Wellness in the spa" at bounding box center [430, 295] width 412 height 13
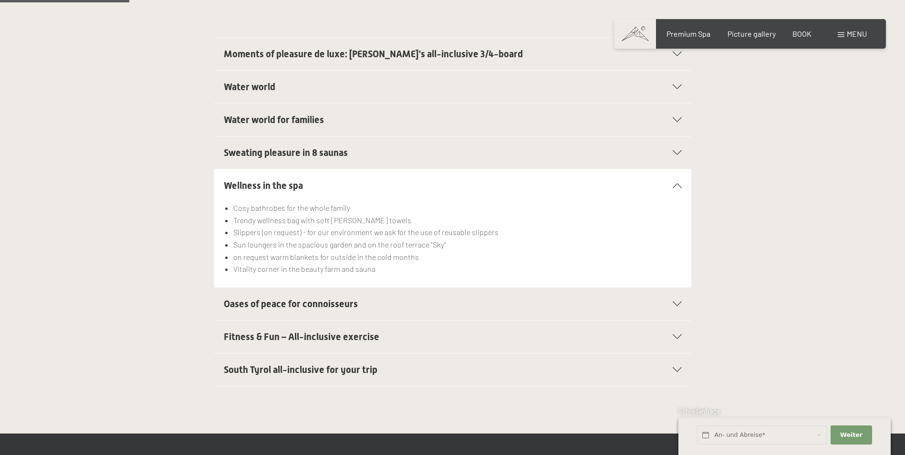
click at [358, 304] on h2 "Oases of peace for connoisseurs" at bounding box center [430, 303] width 412 height 13
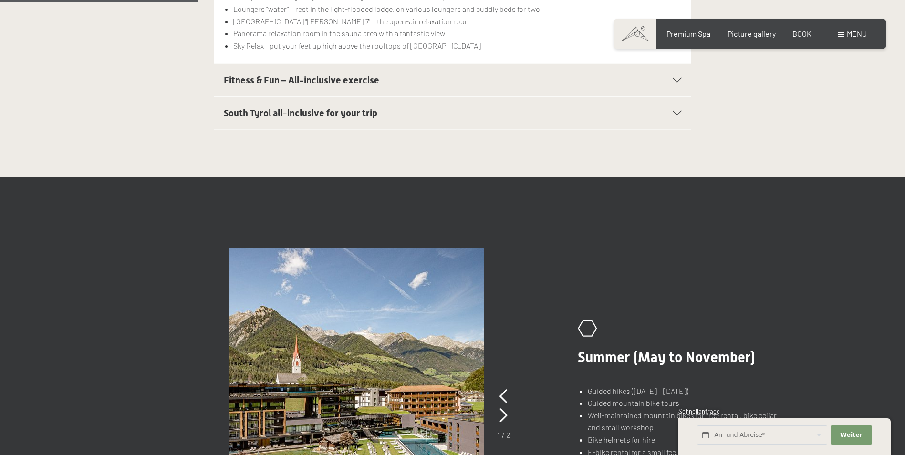
scroll to position [390, 0]
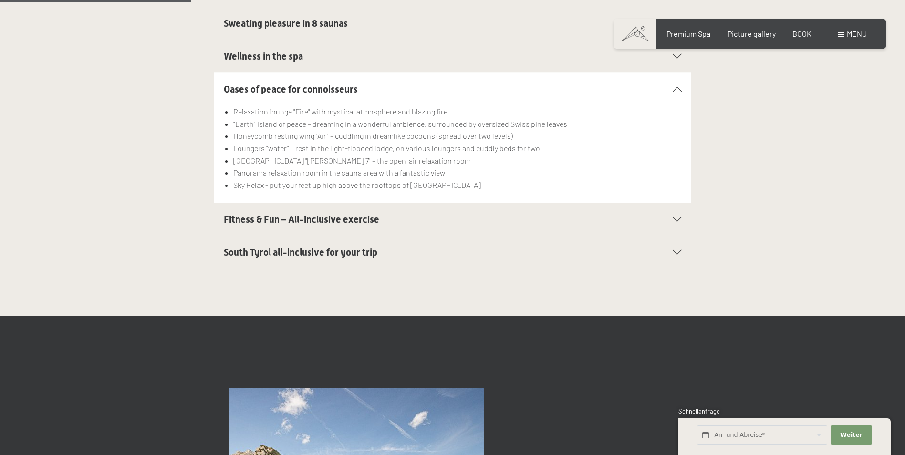
click at [427, 226] on h2 "Fitness & Fun – All-inclusive exercise" at bounding box center [430, 219] width 412 height 13
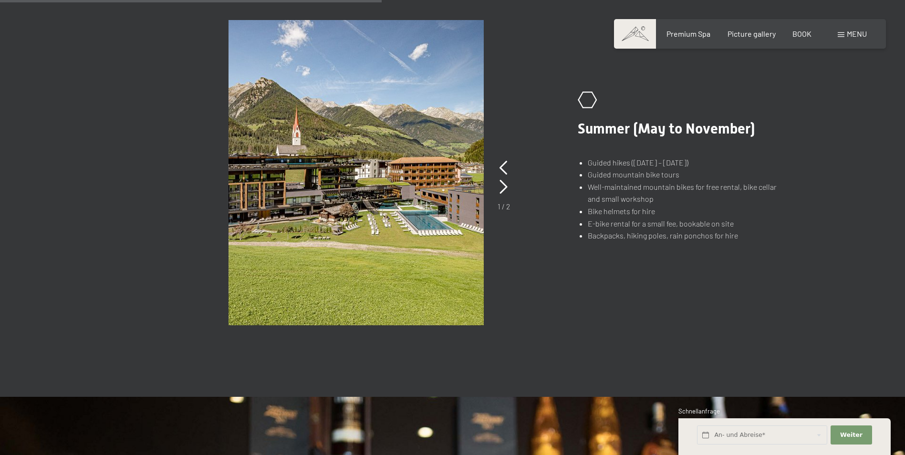
scroll to position [787, 0]
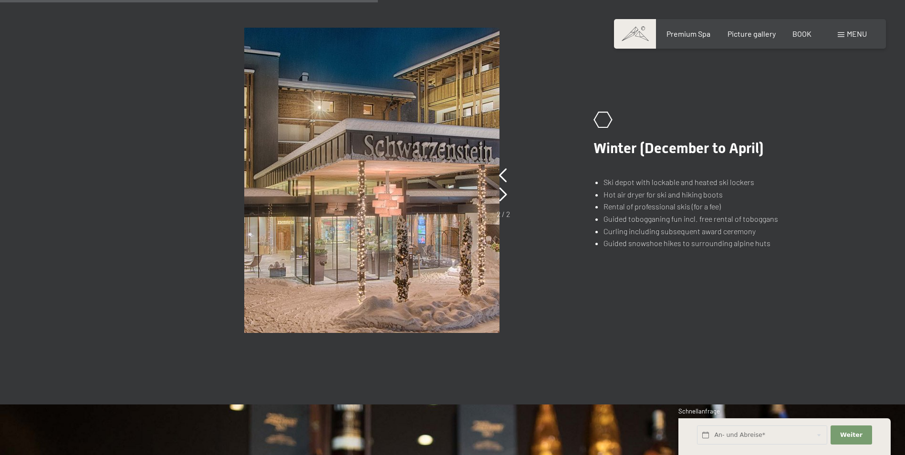
click at [508, 204] on div "2 / 2" at bounding box center [503, 192] width 13 height 53
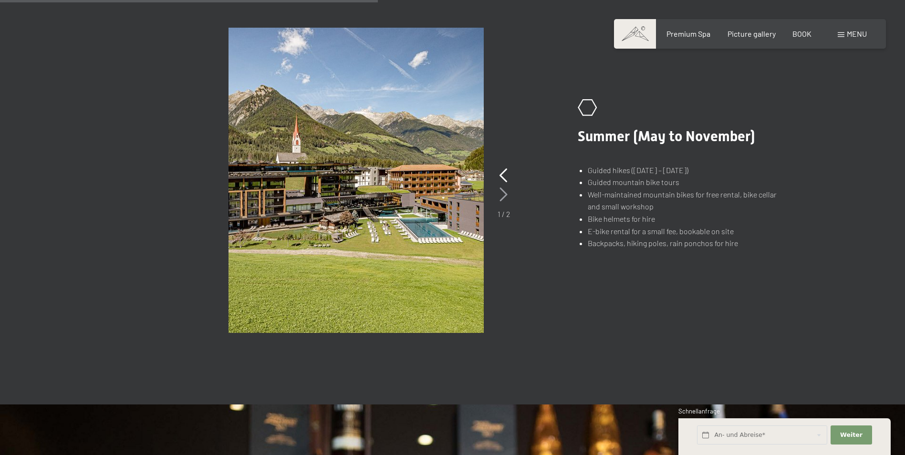
click at [507, 200] on icon at bounding box center [503, 194] width 8 height 14
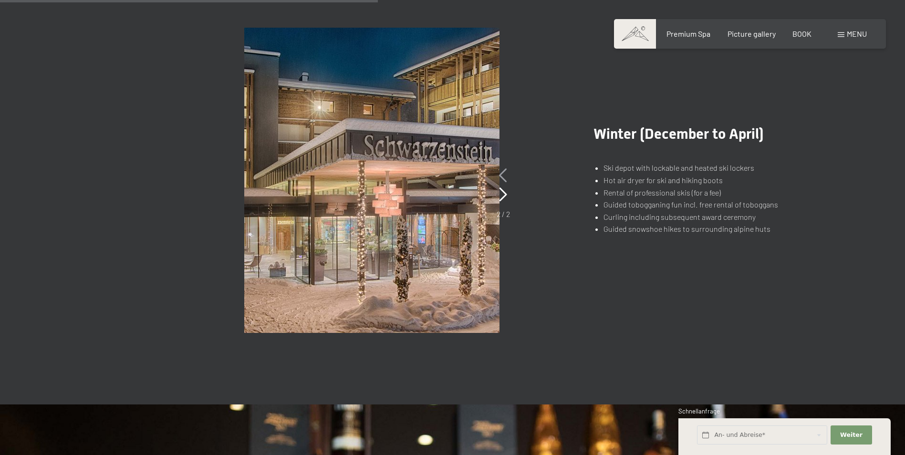
click at [504, 169] on icon at bounding box center [503, 175] width 8 height 14
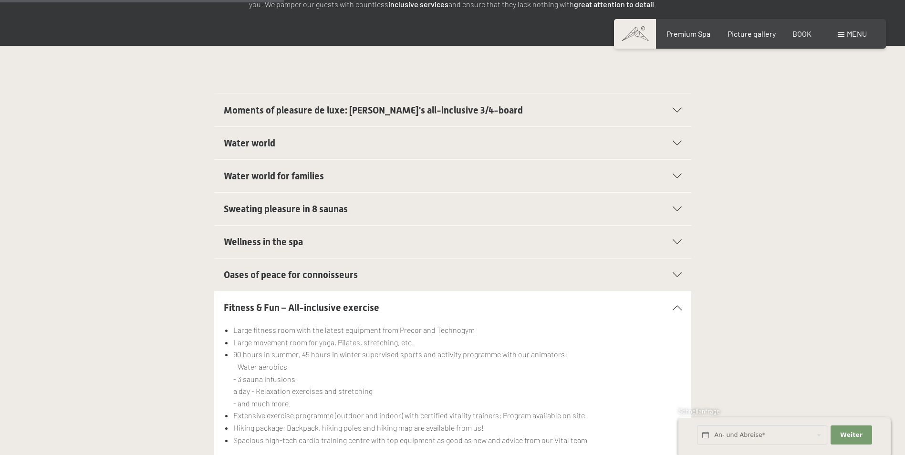
scroll to position [0, 0]
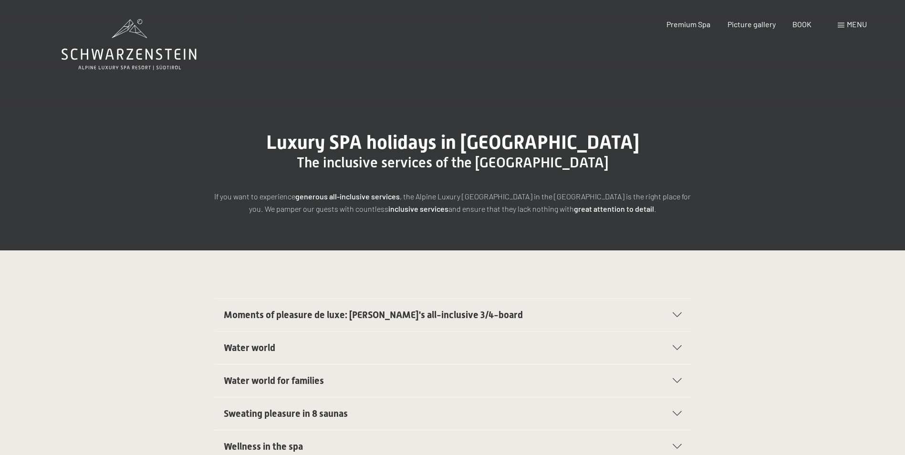
click at [848, 29] on div "Menu" at bounding box center [852, 24] width 29 height 10
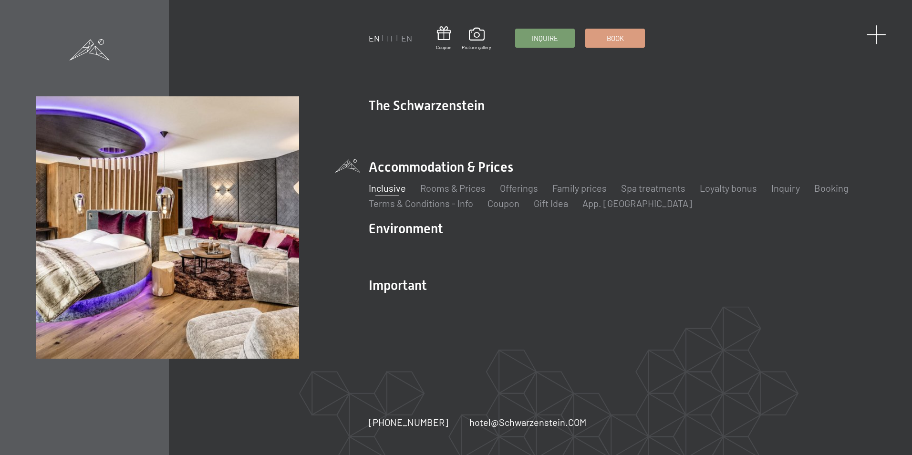
click at [882, 38] on span at bounding box center [877, 35] width 20 height 20
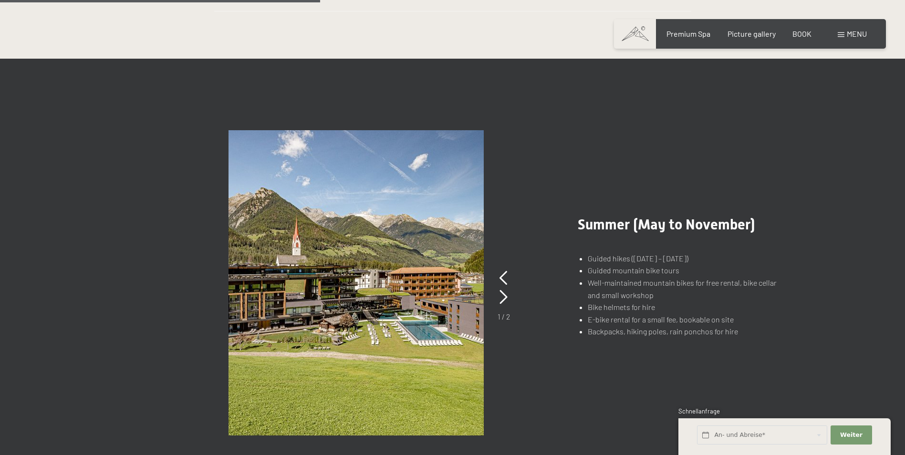
scroll to position [782, 0]
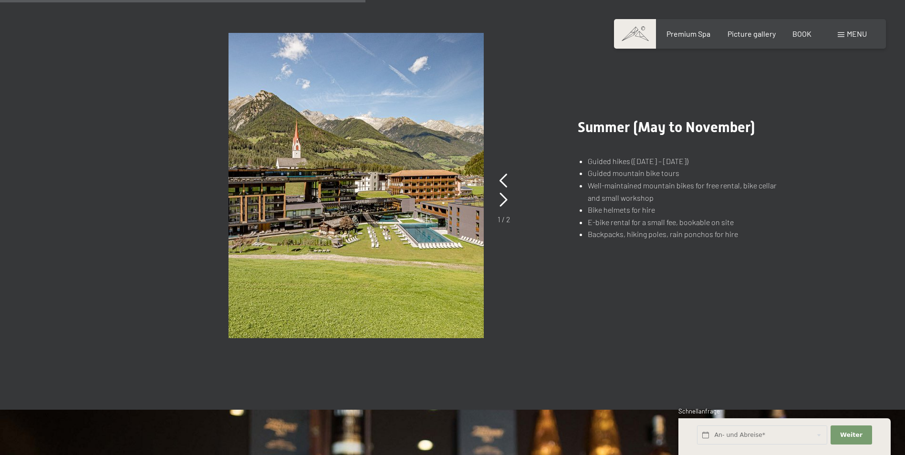
drag, startPoint x: 912, startPoint y: 182, endPoint x: 904, endPoint y: 161, distance: 22.2
click at [904, 161] on section "slide 1 of 2 .st0{fill:none;stroke:#FFFFFF;stroke-width:2;stroke-linecap:round;…" at bounding box center [452, 185] width 905 height 448
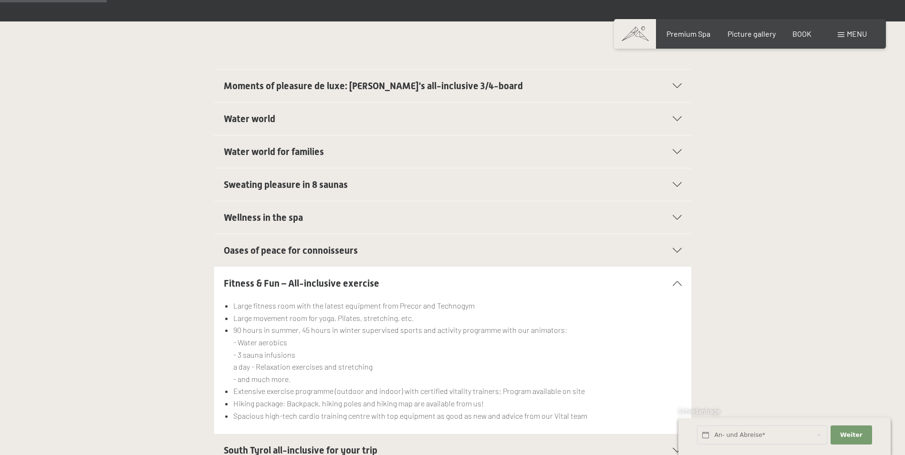
scroll to position [0, 0]
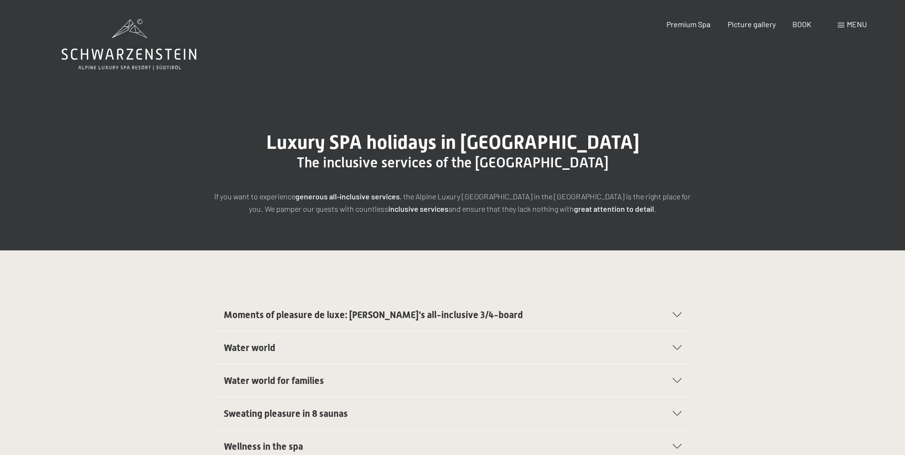
click at [790, 24] on div "Premium Spa Picture gallery BOOK" at bounding box center [730, 24] width 195 height 10
click at [790, 26] on div "Premium Spa Picture gallery BOOK" at bounding box center [730, 24] width 195 height 10
click at [798, 26] on span "BOOK" at bounding box center [801, 22] width 19 height 9
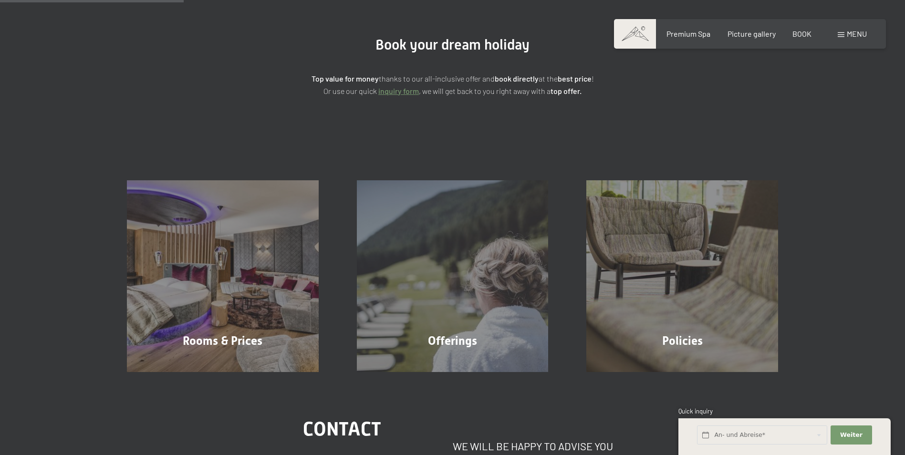
scroll to position [94, 0]
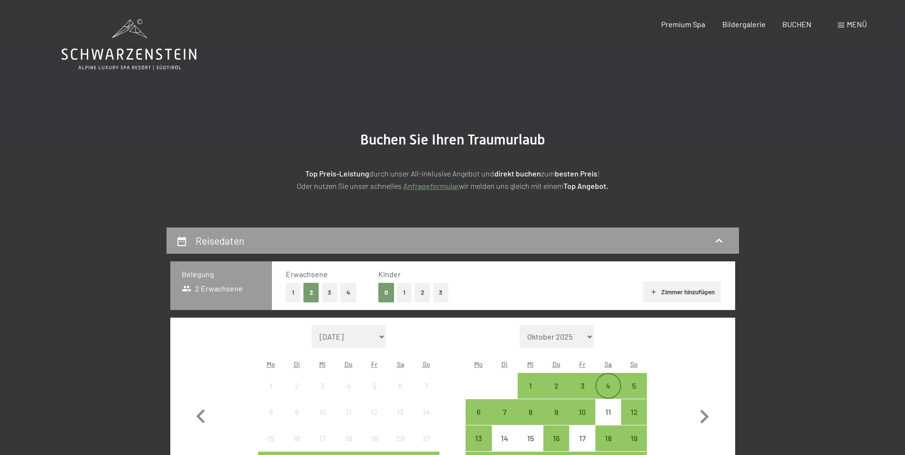
click at [615, 376] on div "4" at bounding box center [608, 386] width 24 height 24
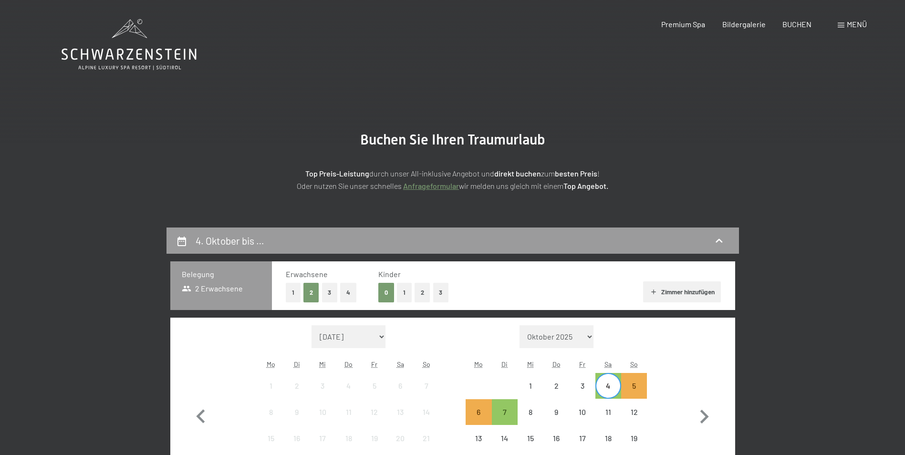
click at [400, 288] on button "1" at bounding box center [404, 293] width 15 height 20
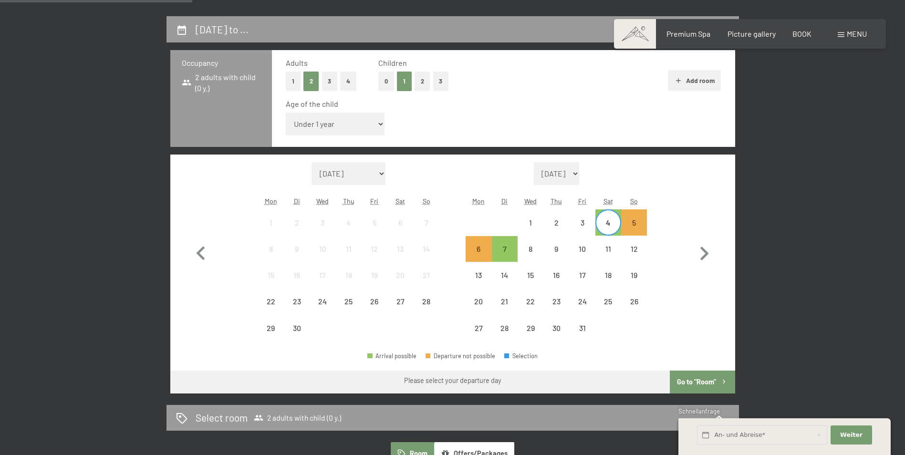
scroll to position [210, 0]
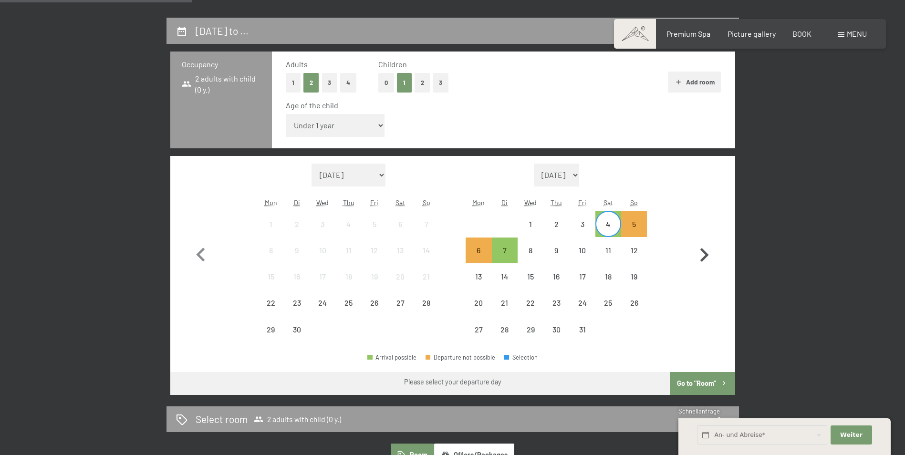
click at [697, 262] on icon "button" at bounding box center [704, 255] width 28 height 28
select select "[DATE]"
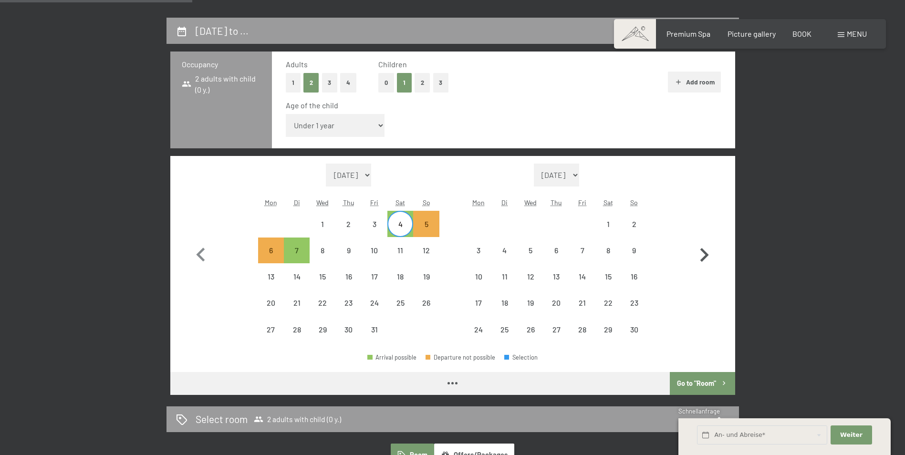
click at [697, 262] on icon "button" at bounding box center [704, 255] width 28 height 28
select select "[DATE]"
click at [700, 259] on icon "button" at bounding box center [704, 255] width 28 height 28
select select "[DATE]"
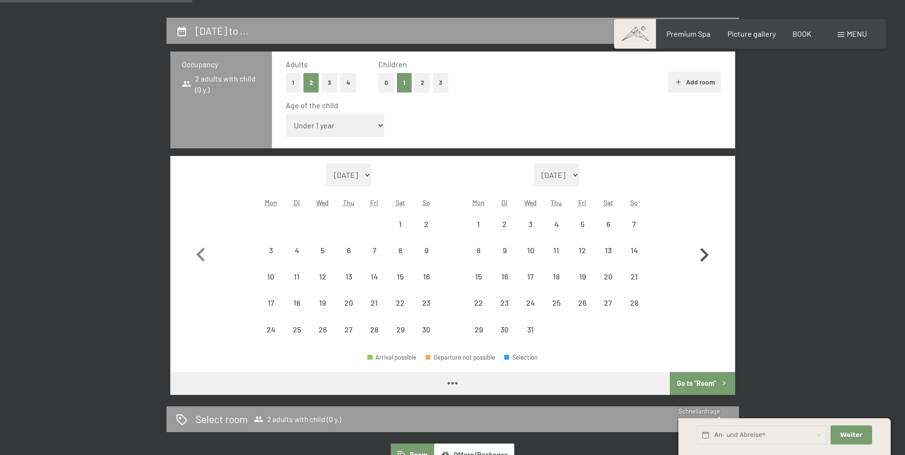
select select "[DATE]"
click at [700, 259] on icon "button" at bounding box center [704, 255] width 28 height 28
select select "[DATE]"
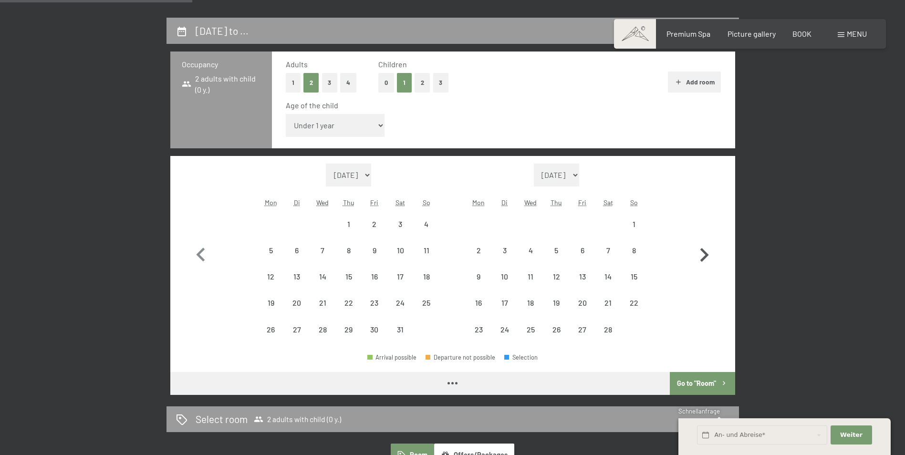
select select "[DATE]"
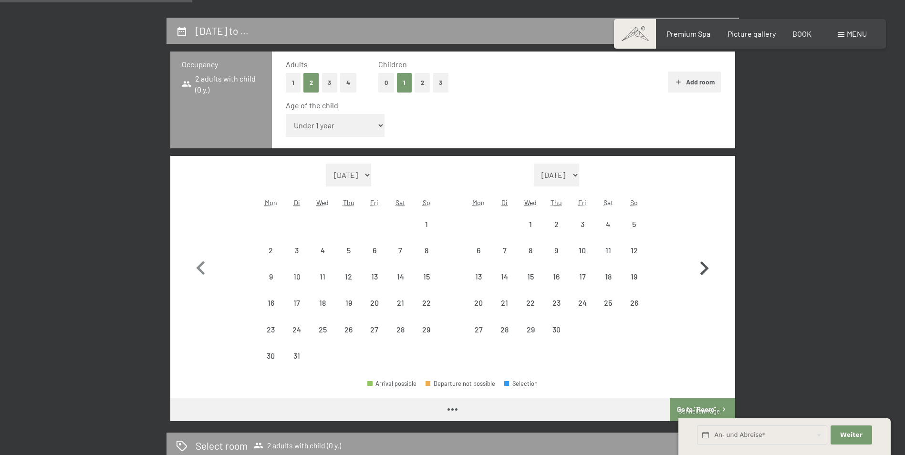
click at [700, 259] on icon "button" at bounding box center [704, 269] width 28 height 28
select select "[DATE]"
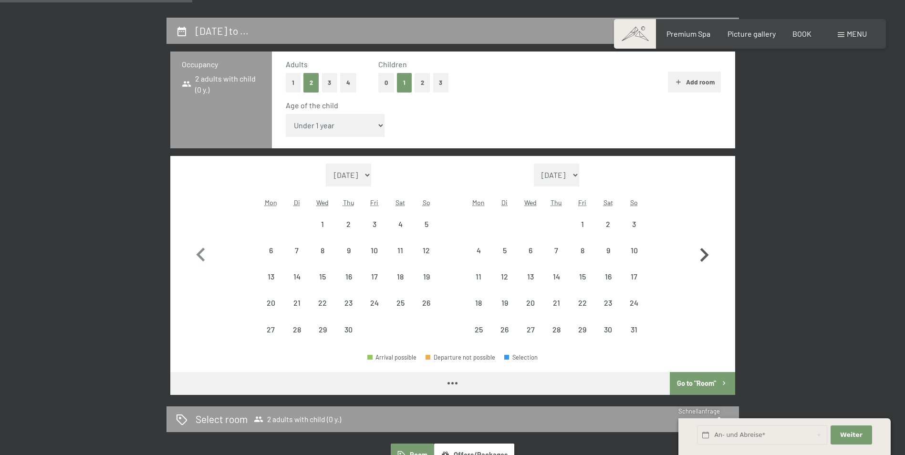
click at [700, 259] on icon "button" at bounding box center [704, 255] width 28 height 28
select select "[DATE]"
click at [700, 259] on icon "button" at bounding box center [704, 255] width 28 height 28
select select "[DATE]"
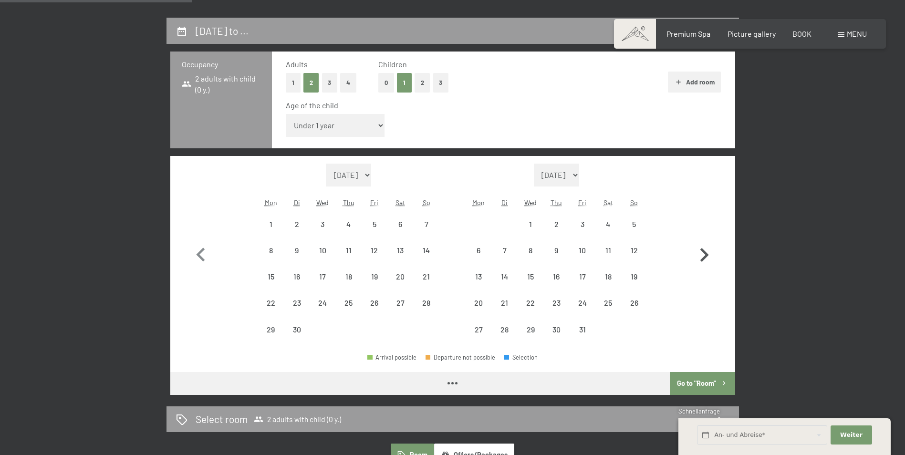
select select "[DATE]"
click at [700, 259] on icon "button" at bounding box center [704, 255] width 28 height 28
select select "[DATE]"
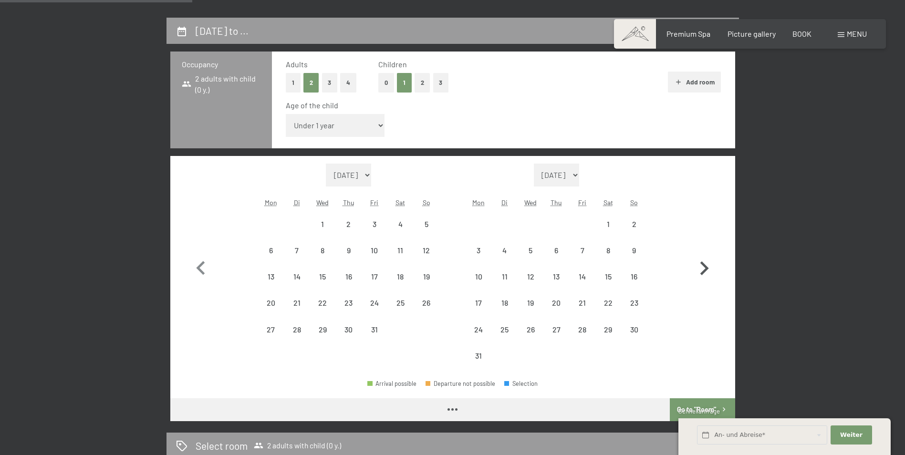
click at [700, 259] on icon "button" at bounding box center [704, 269] width 28 height 28
select select "[DATE]"
click at [700, 259] on icon "button" at bounding box center [704, 269] width 28 height 28
select select "[DATE]"
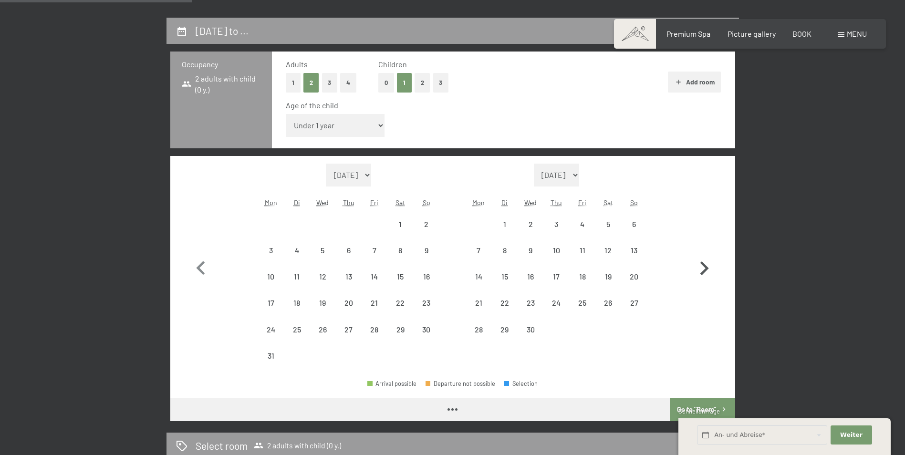
select select "[DATE]"
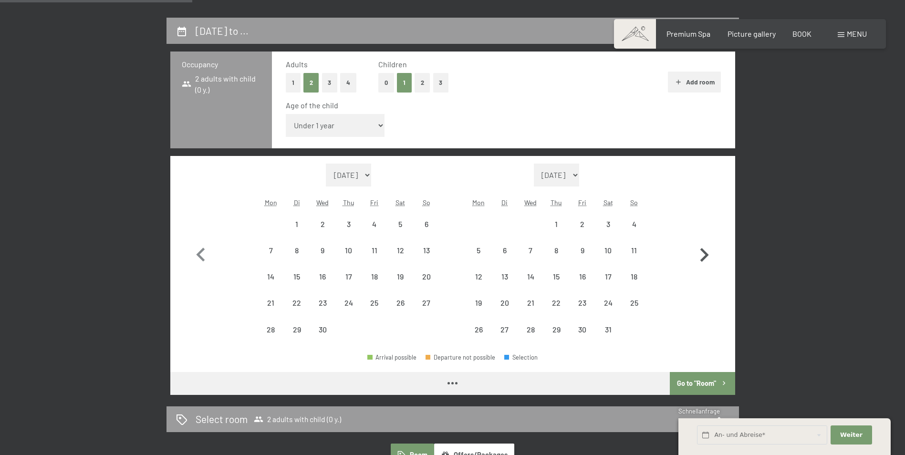
select select "[DATE]"
click at [626, 251] on div "11" at bounding box center [634, 259] width 24 height 24
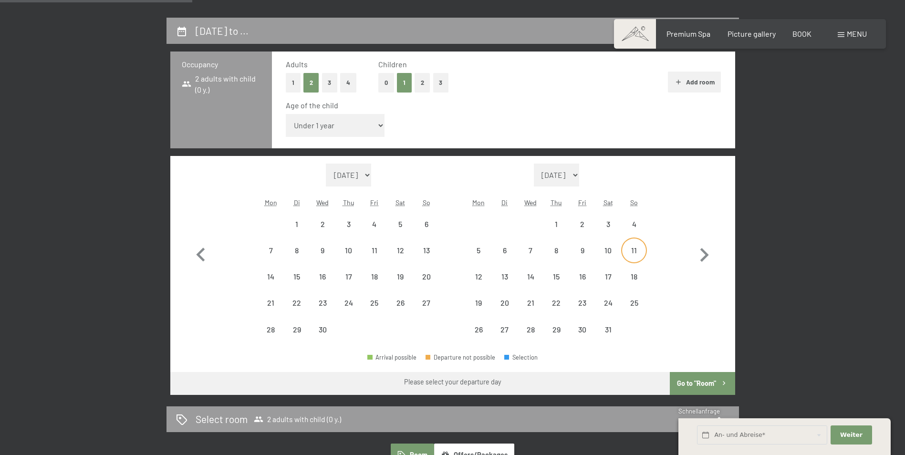
select select "[DATE]"
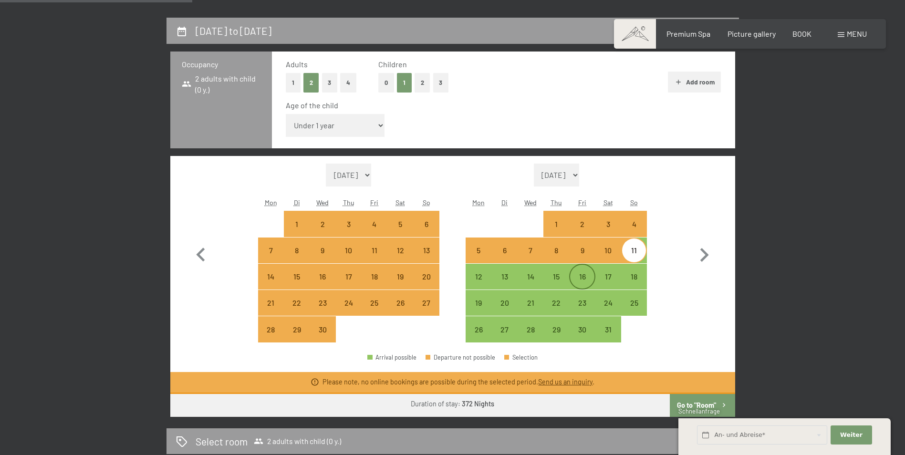
click at [584, 278] on div "16" at bounding box center [582, 285] width 24 height 24
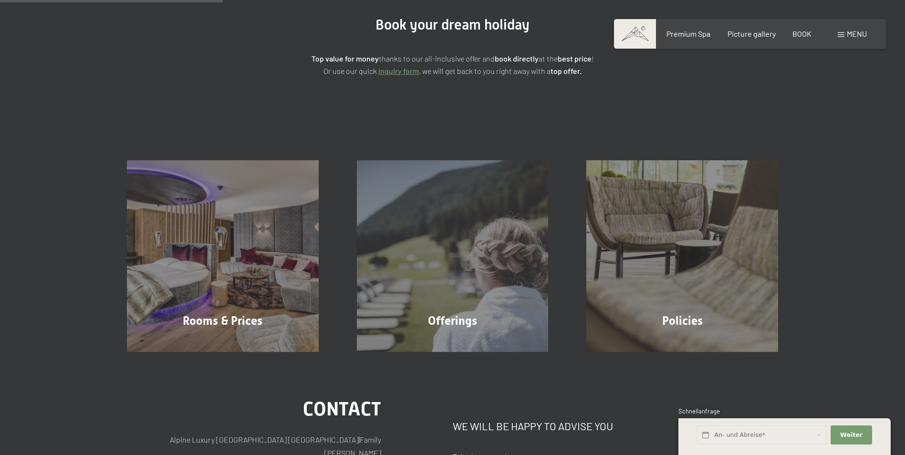
scroll to position [114, 0]
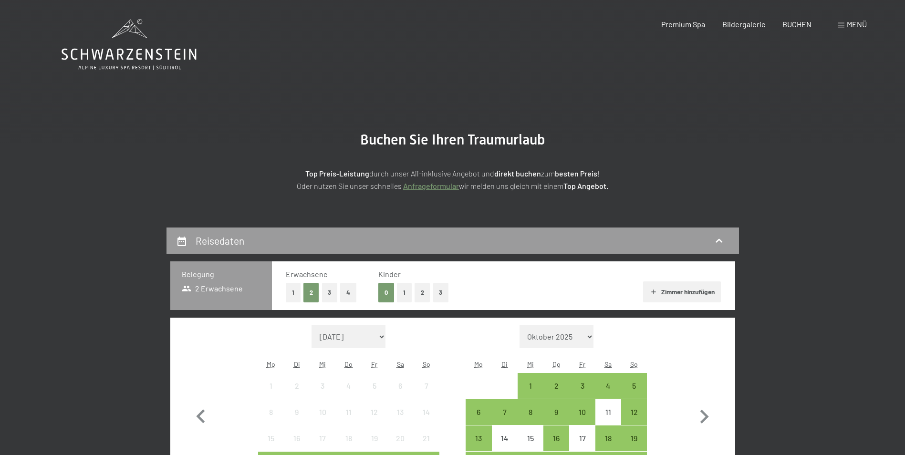
click at [622, 404] on div "12" at bounding box center [634, 412] width 26 height 26
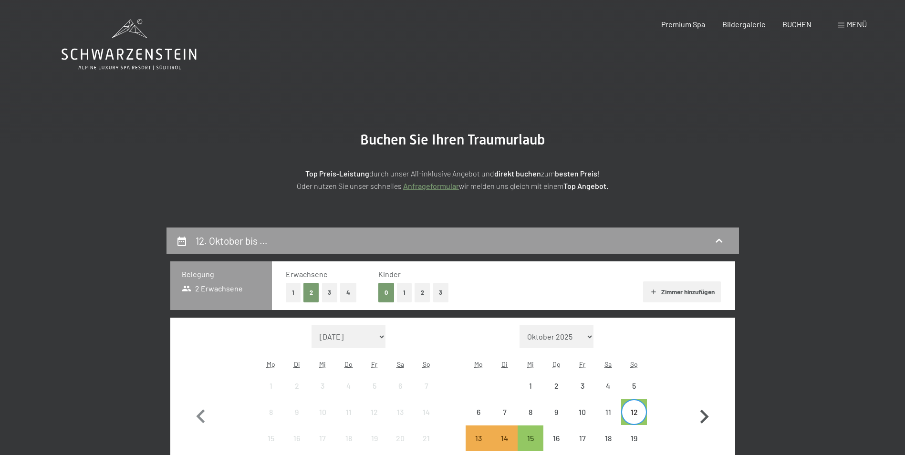
click at [700, 420] on icon "button" at bounding box center [704, 417] width 28 height 28
select select "[DATE]"
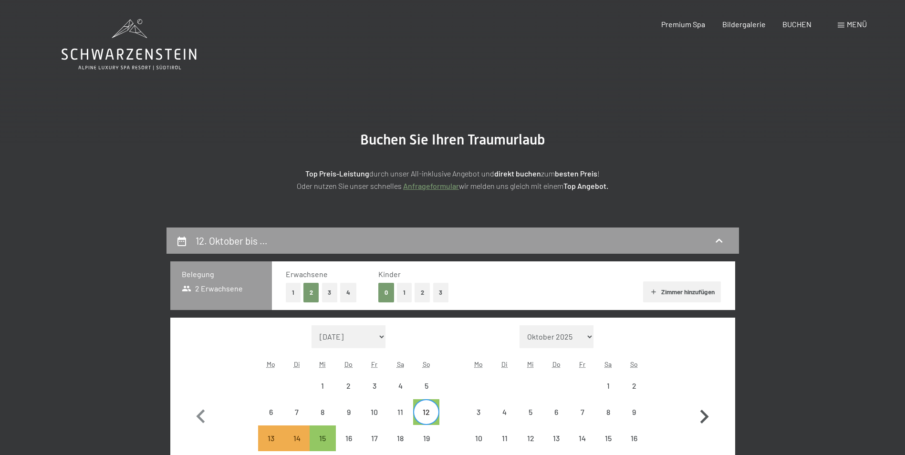
click at [700, 420] on icon "button" at bounding box center [704, 417] width 28 height 28
select select "[DATE]"
click at [700, 420] on icon "button" at bounding box center [704, 417] width 28 height 28
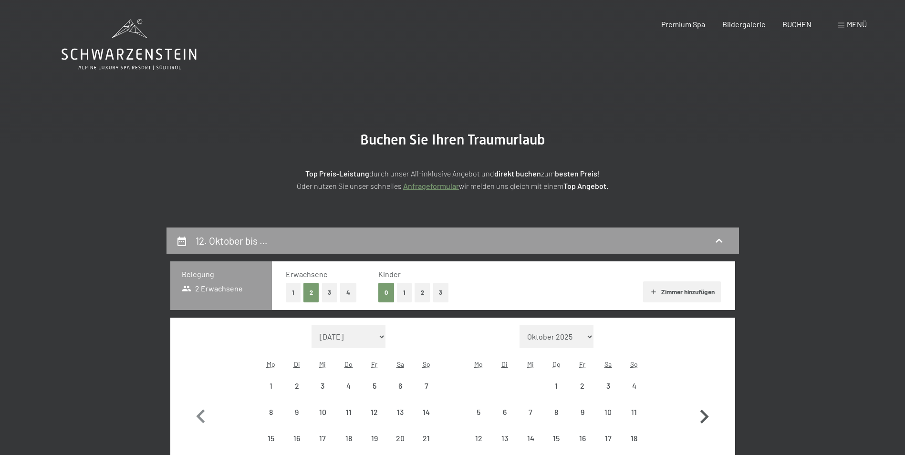
select select "2026-01-01"
select select "2026-02-01"
click at [700, 420] on icon "button" at bounding box center [704, 417] width 28 height 28
select select "2026-02-01"
select select "2026-03-01"
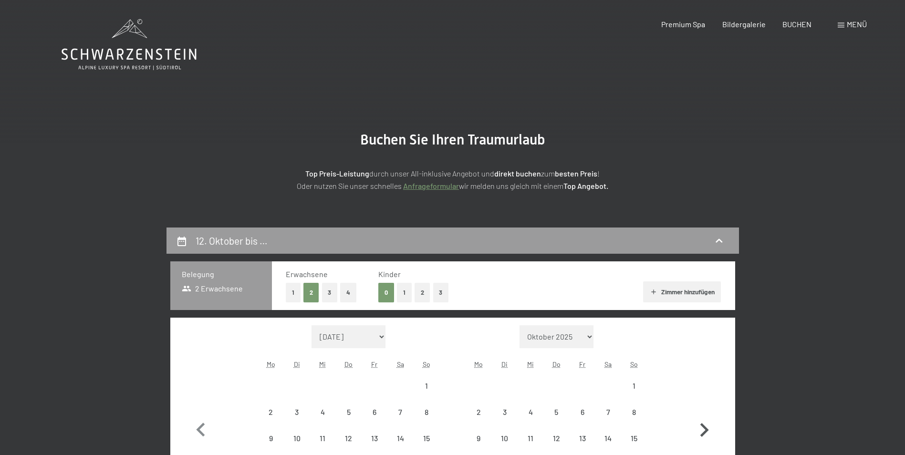
click at [700, 420] on icon "button" at bounding box center [704, 430] width 28 height 28
select select "2026-03-01"
select select "2026-04-01"
click at [700, 420] on icon "button" at bounding box center [704, 430] width 28 height 28
click at [700, 420] on icon "button" at bounding box center [704, 417] width 28 height 28
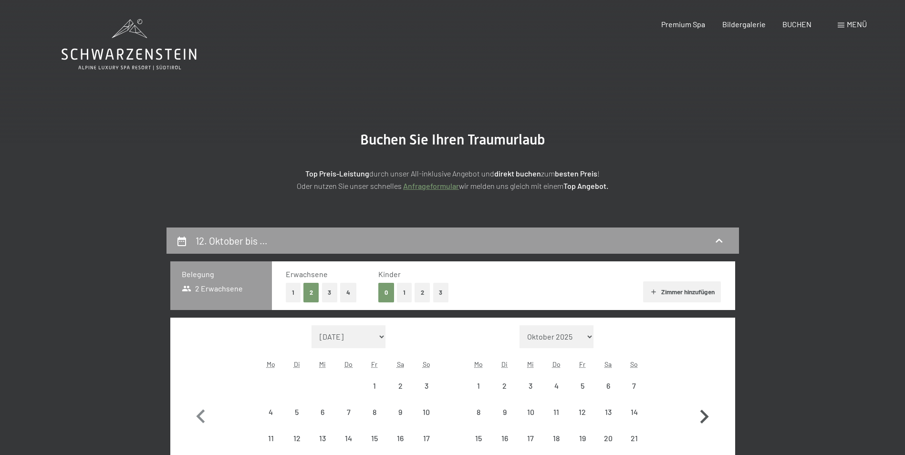
click at [700, 420] on icon "button" at bounding box center [704, 417] width 28 height 28
select select "2026-06-01"
select select "2026-07-01"
click at [700, 420] on icon "button" at bounding box center [704, 417] width 28 height 28
select select "2026-07-01"
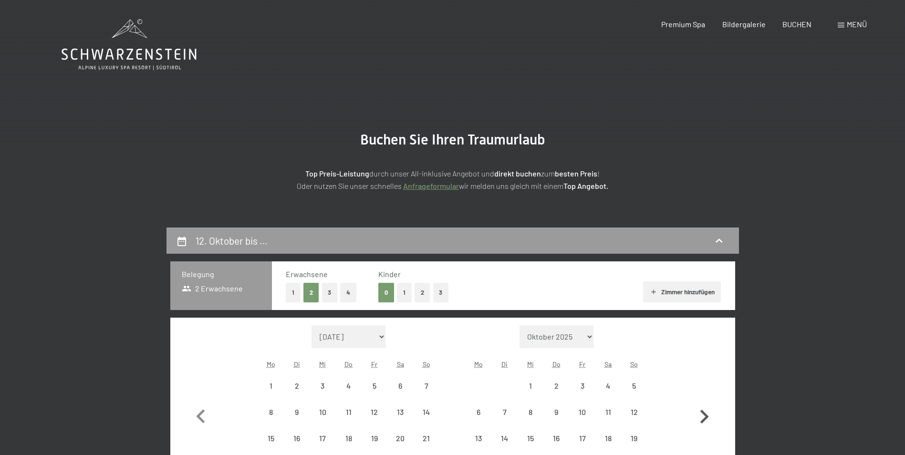
select select "2026-08-01"
click at [700, 420] on icon "button" at bounding box center [704, 430] width 28 height 28
select select "2026-08-01"
select select "[DATE]"
click at [700, 420] on icon "button" at bounding box center [704, 430] width 28 height 28
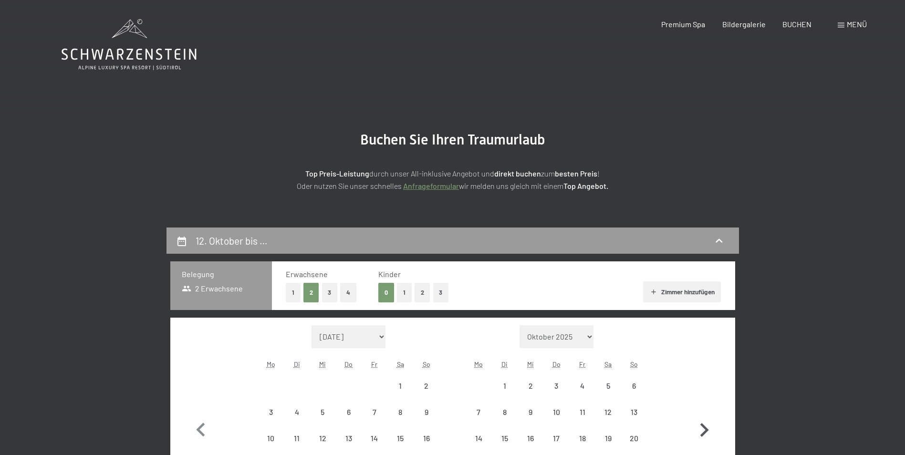
select select "[DATE]"
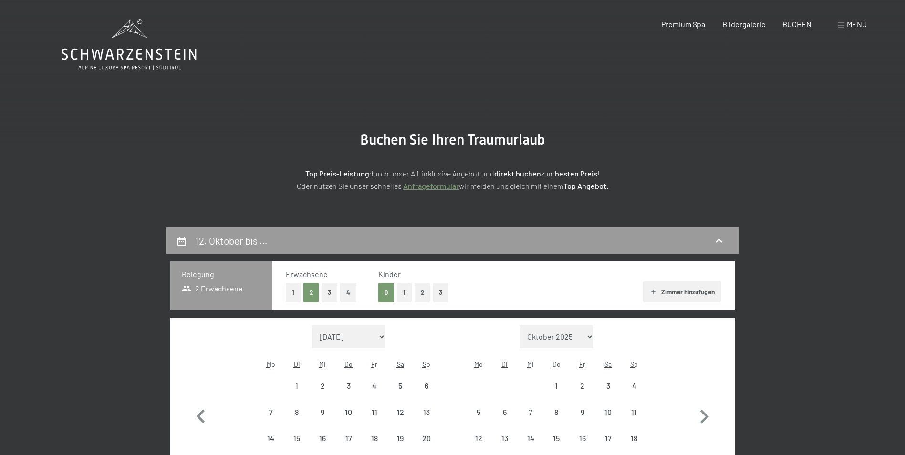
select select "[DATE]"
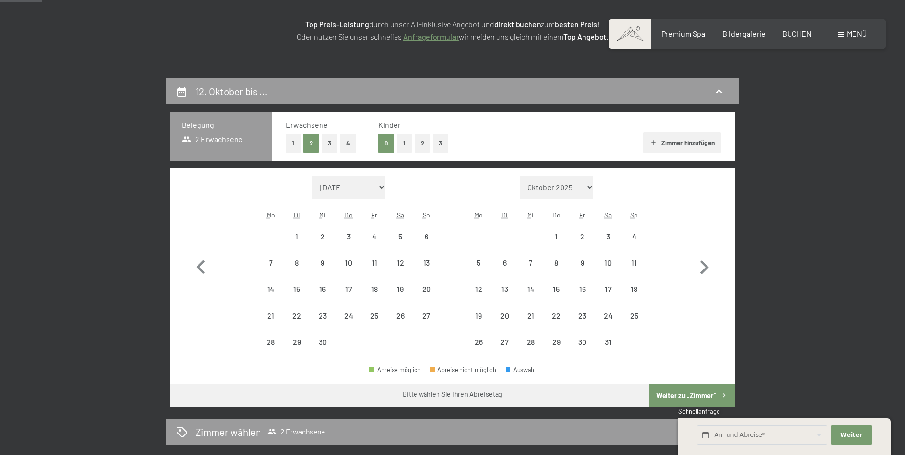
scroll to position [154, 0]
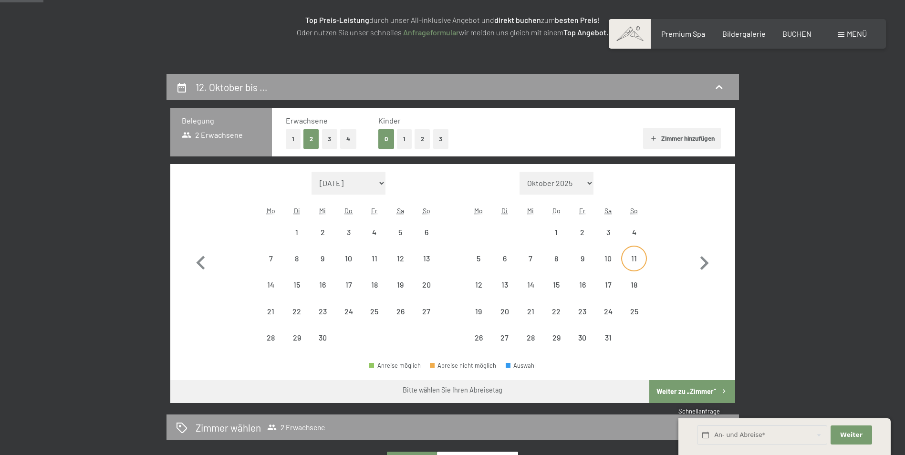
click at [633, 259] on div "11" at bounding box center [634, 267] width 24 height 24
select select "[DATE]"
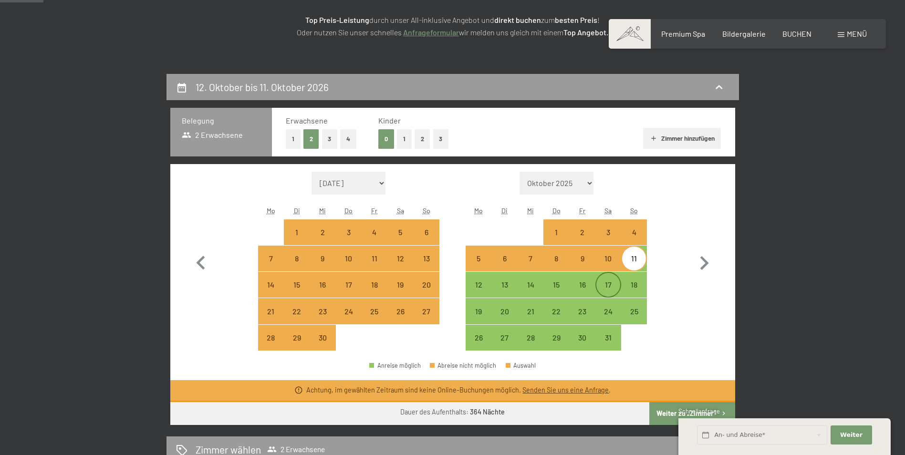
click at [611, 285] on div "17" at bounding box center [608, 293] width 24 height 24
select select "[DATE]"
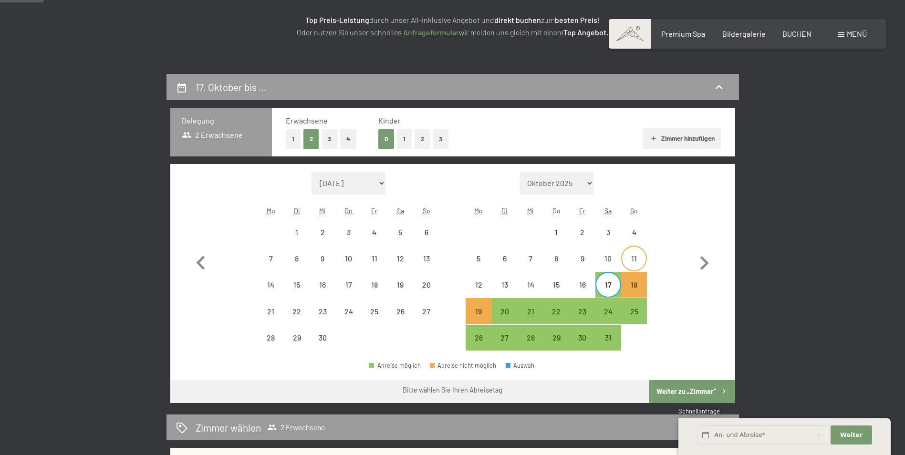
click at [639, 263] on div "11" at bounding box center [634, 267] width 24 height 24
select select "[DATE]"
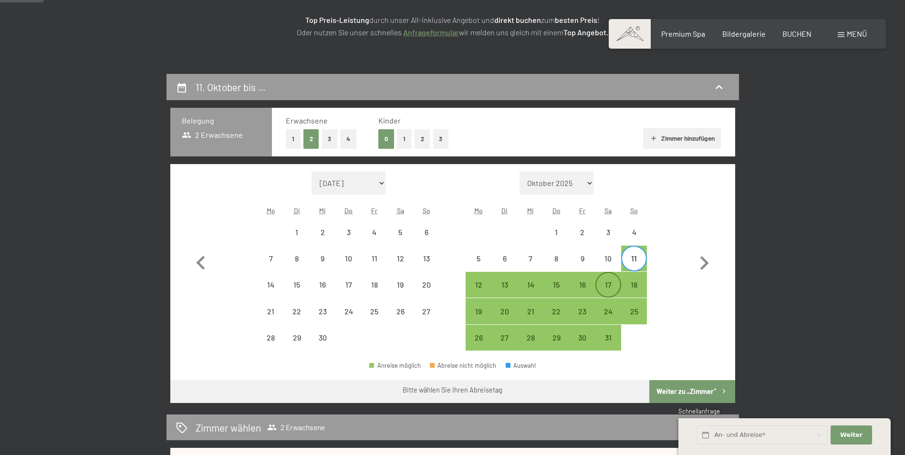
click at [615, 280] on div "17" at bounding box center [608, 285] width 24 height 24
select select "[DATE]"
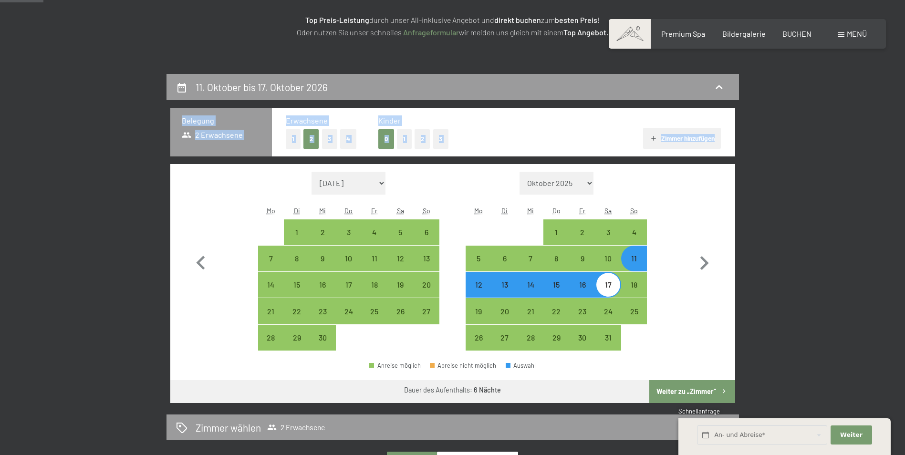
drag, startPoint x: 904, startPoint y: 79, endPoint x: 903, endPoint y: 126, distance: 47.2
drag, startPoint x: 903, startPoint y: 126, endPoint x: 810, endPoint y: 159, distance: 98.2
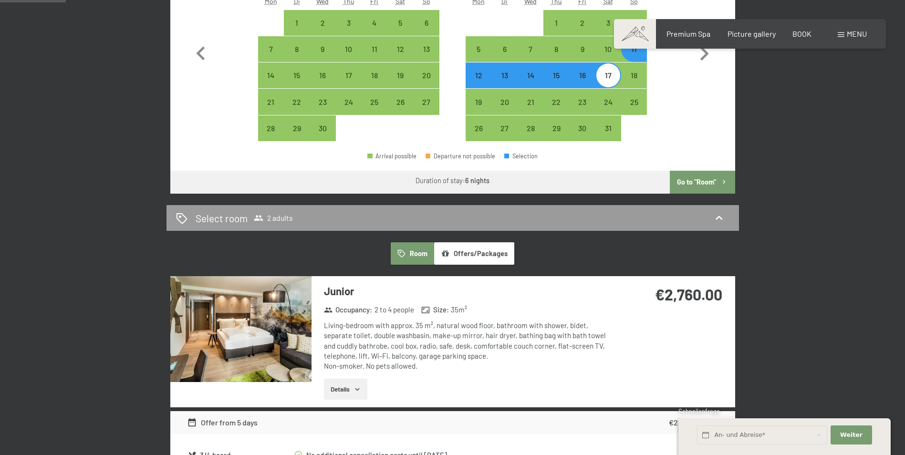
scroll to position [142, 0]
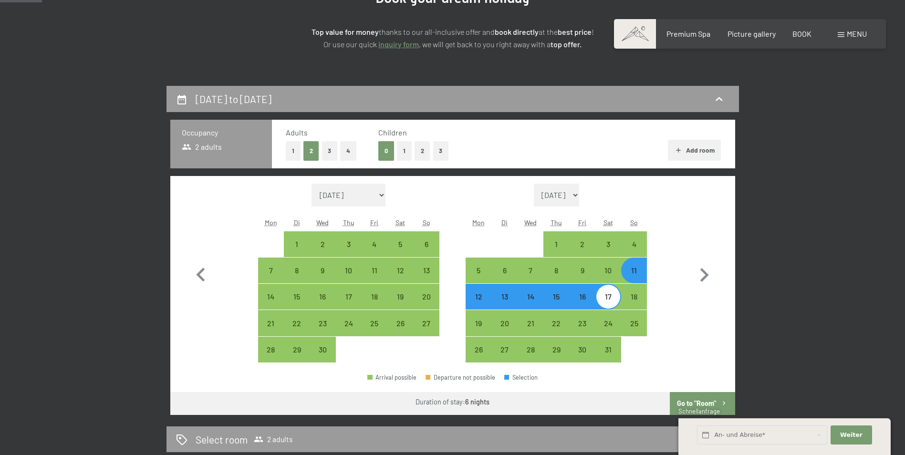
click at [645, 269] on div "11" at bounding box center [634, 279] width 24 height 24
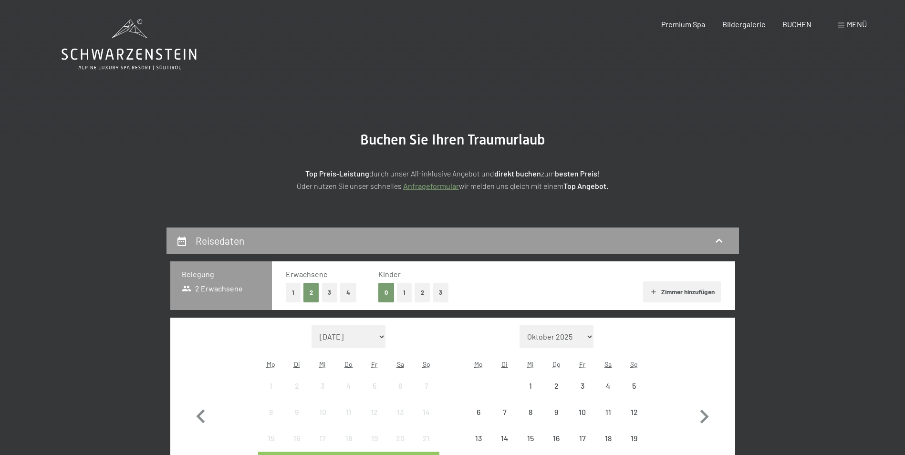
click at [612, 386] on div "4" at bounding box center [608, 394] width 24 height 24
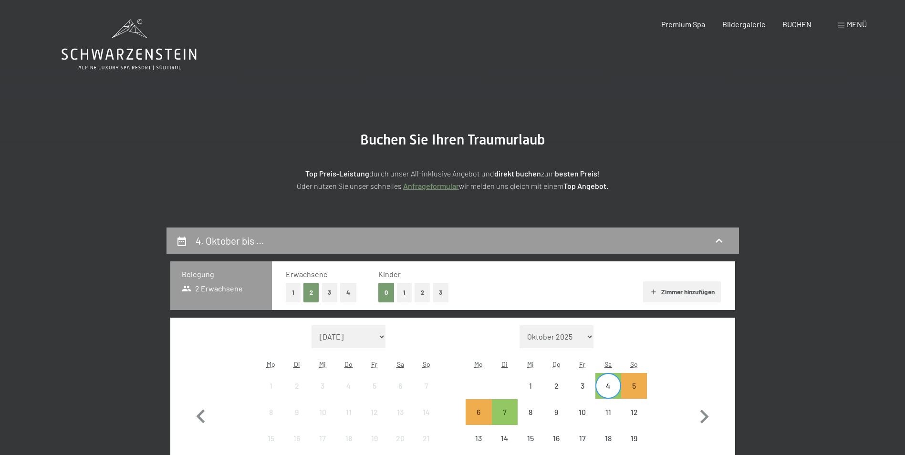
click at [405, 292] on button "1" at bounding box center [404, 293] width 15 height 20
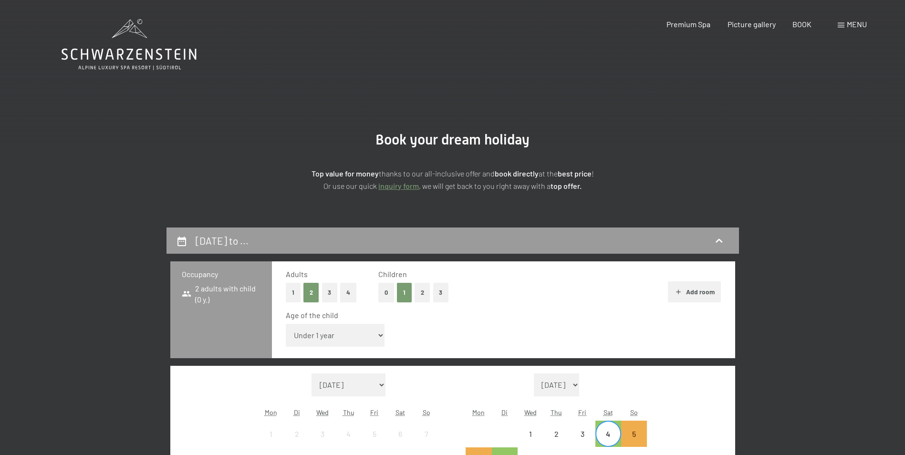
scroll to position [196, 0]
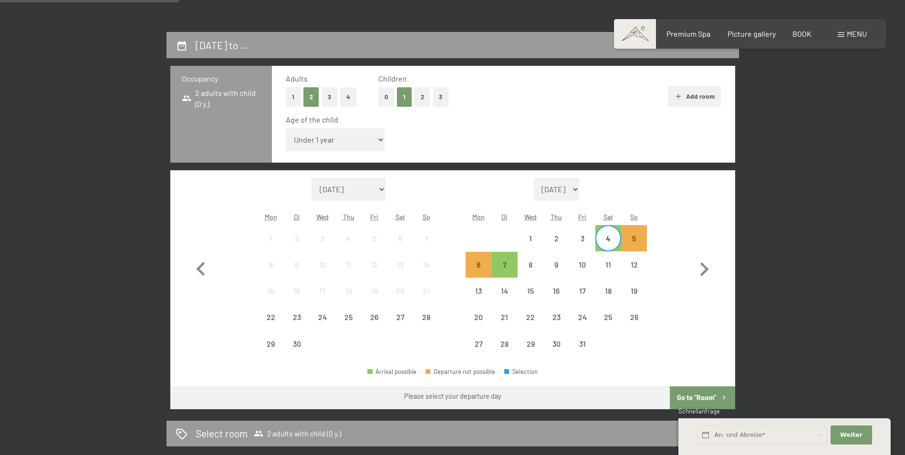
click at [571, 197] on select "[DATE] [DATE] [DATE] [DATE] [DATE] [DATE] [DATE] [DATE] [DATE] [DATE] [DATE] [D…" at bounding box center [557, 189] width 46 height 23
select select "[DATE]"
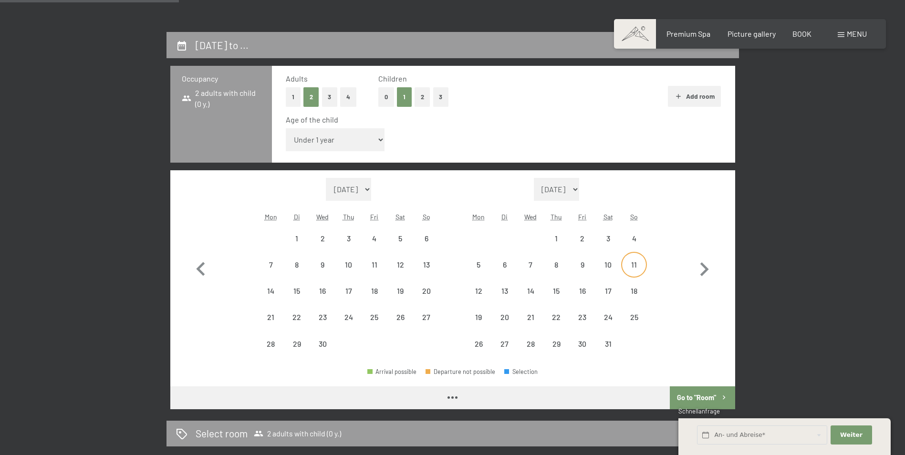
select select "[DATE]"
click at [476, 290] on div "12" at bounding box center [479, 299] width 24 height 24
select select "[DATE]"
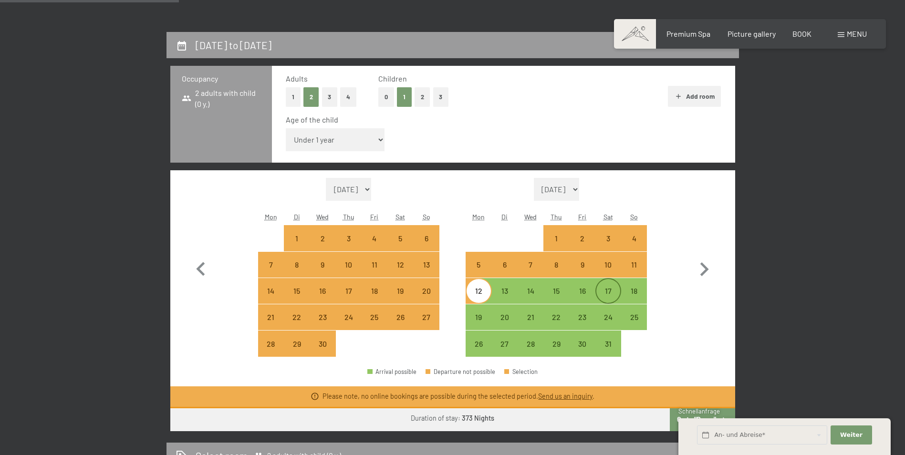
click at [607, 297] on div "17" at bounding box center [608, 299] width 24 height 24
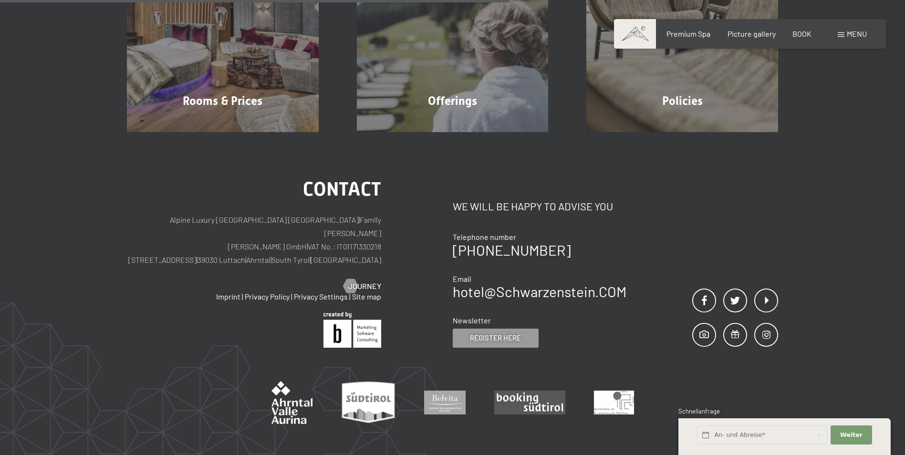
scroll to position [333, 0]
